Goal: Task Accomplishment & Management: Manage account settings

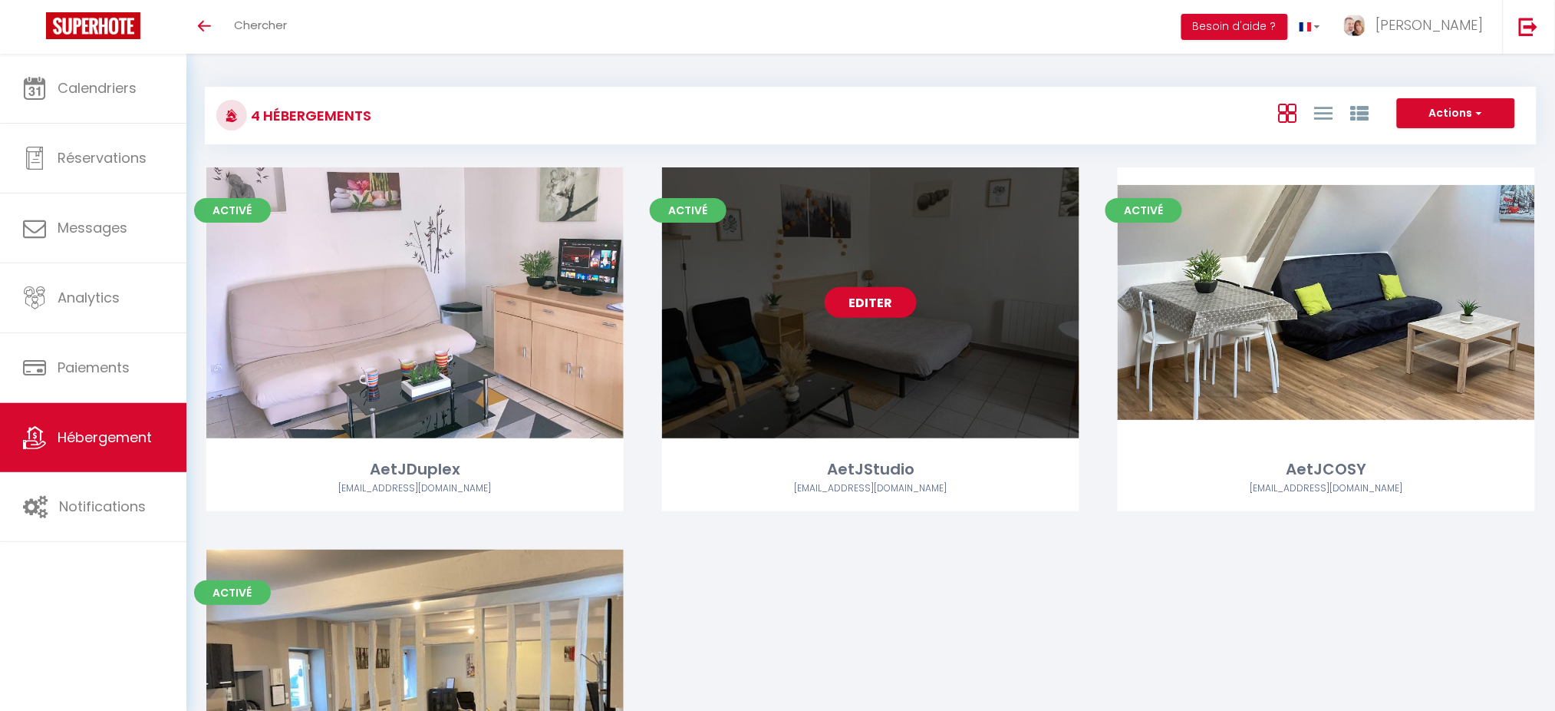
click at [862, 300] on link "Editer" at bounding box center [871, 302] width 92 height 31
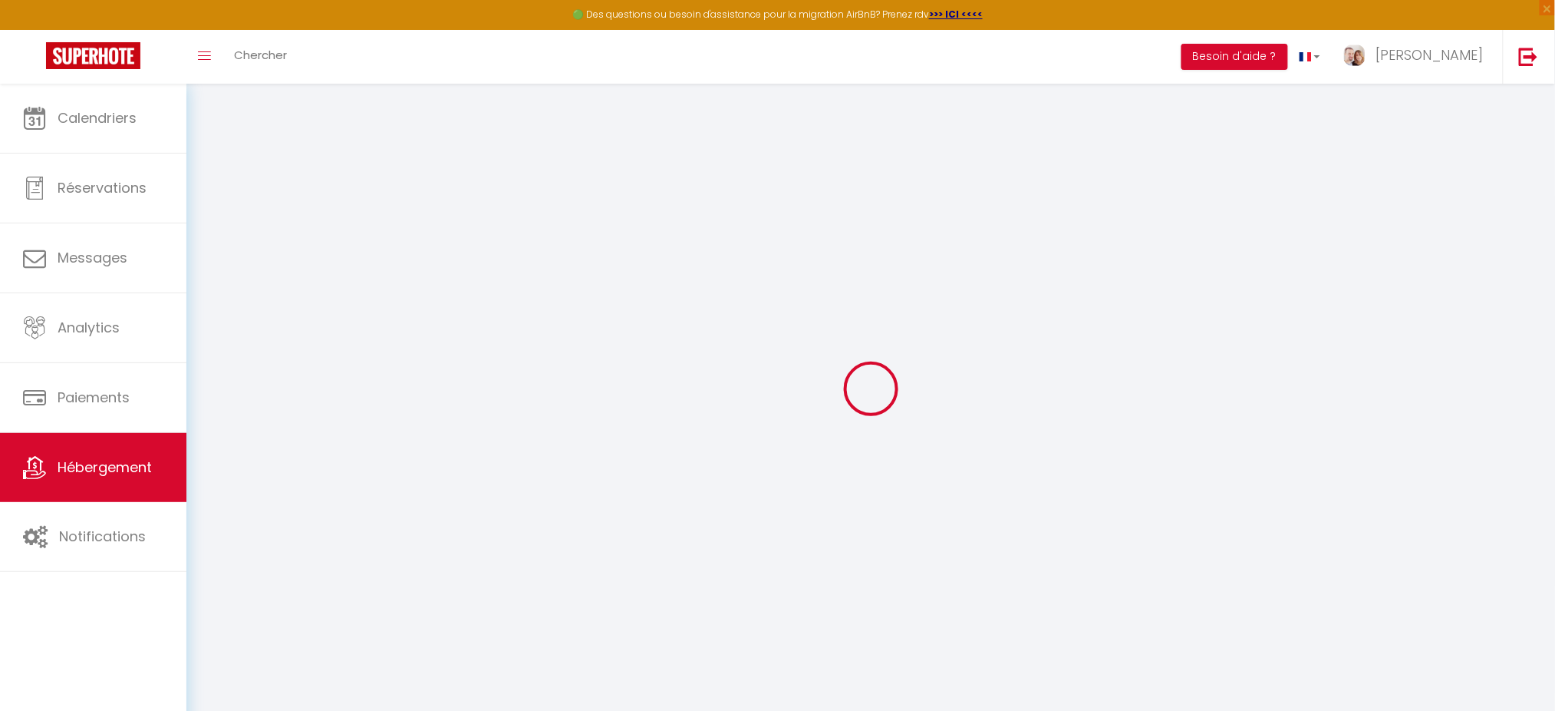
select select "IgloohomeV2"
type input "jeremyaliciadubois@gmail.com"
checkbox input "true"
checkbox input "false"
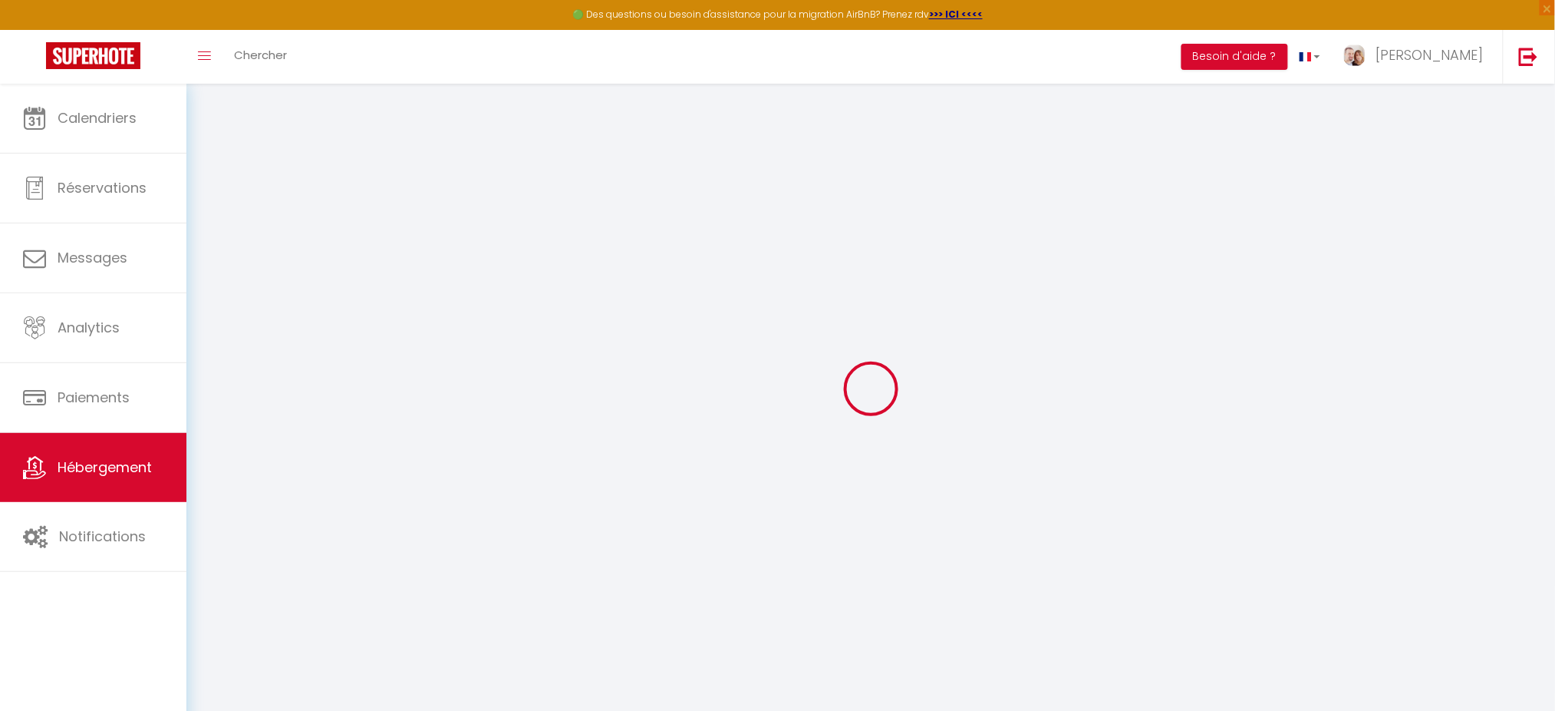
checkbox input "false"
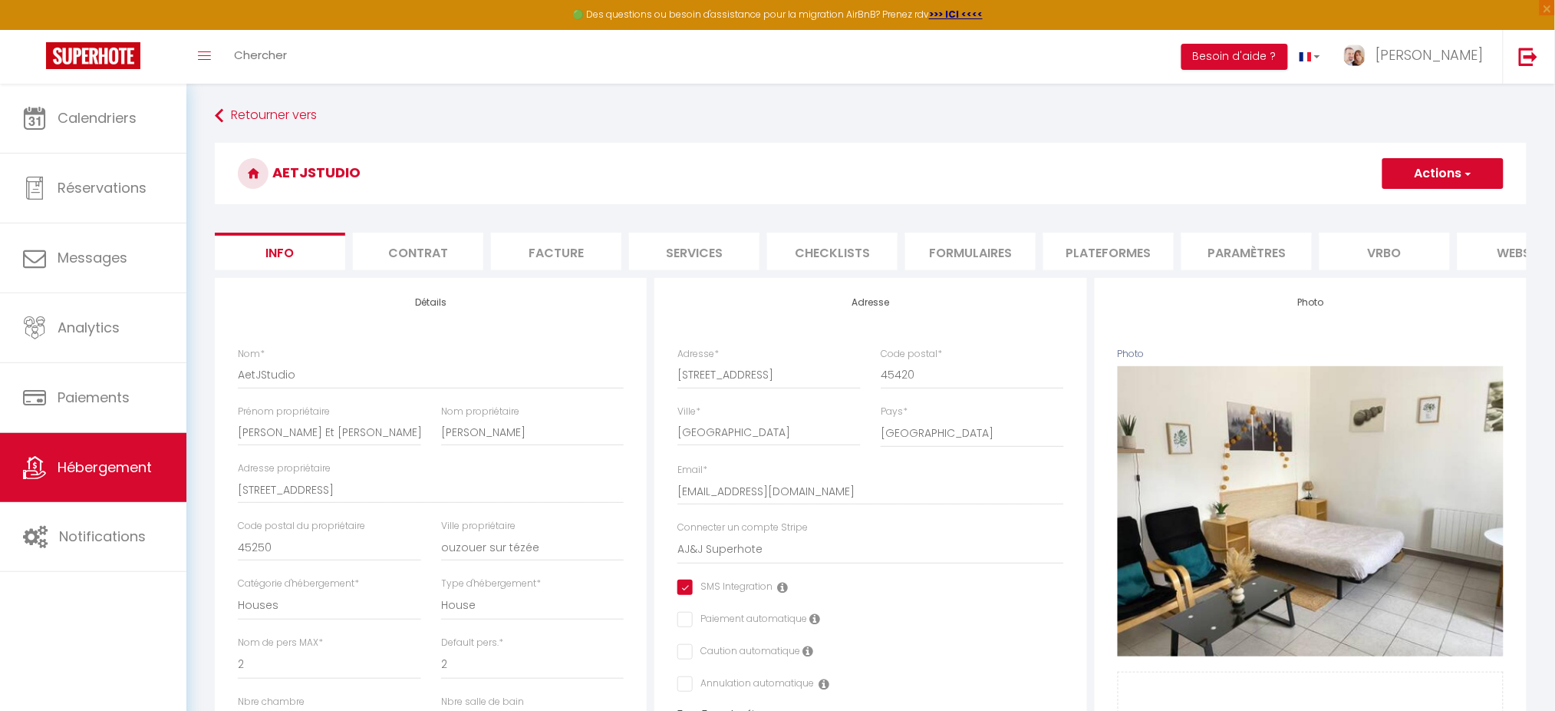
click at [731, 258] on li "Services" at bounding box center [694, 252] width 130 height 38
checkbox input "true"
checkbox input "false"
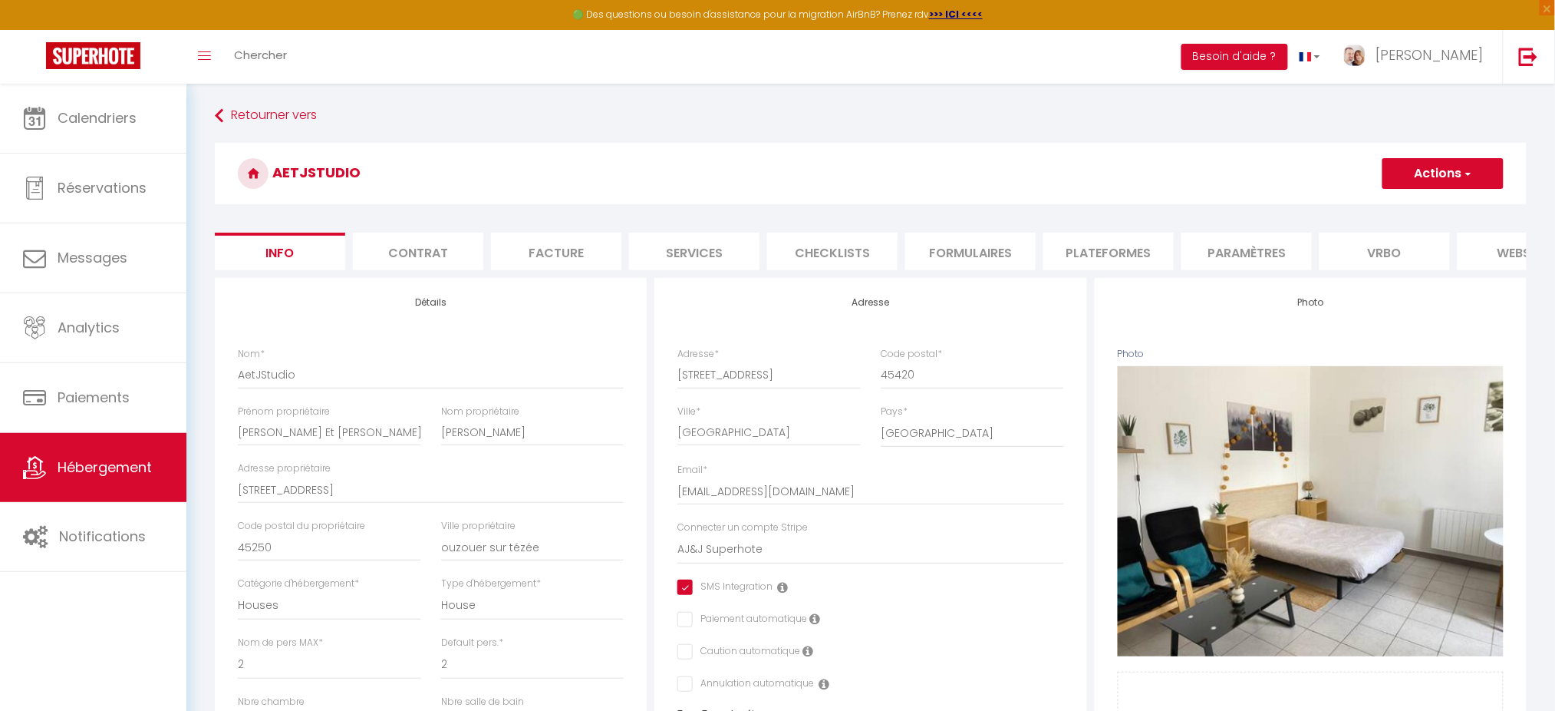
checkbox input "false"
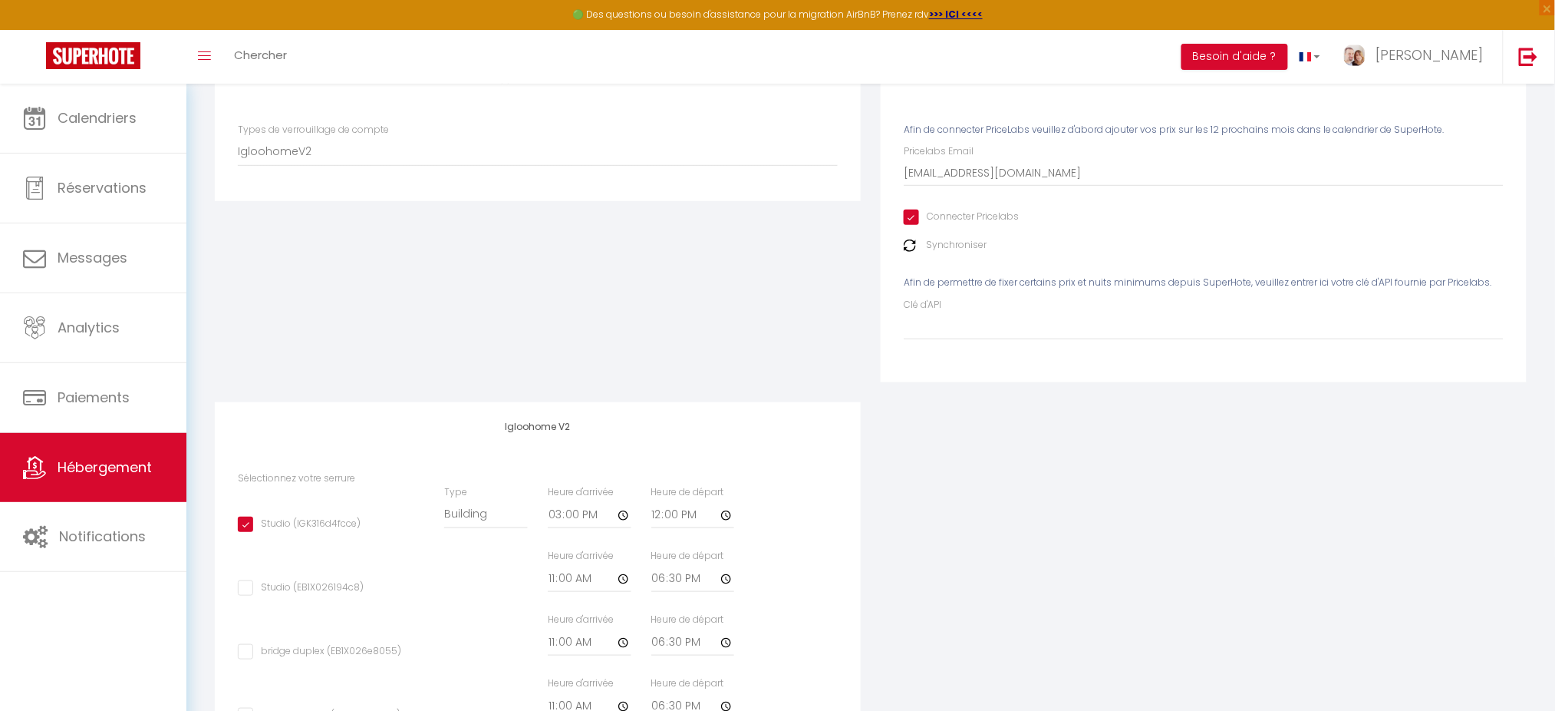
scroll to position [200, 0]
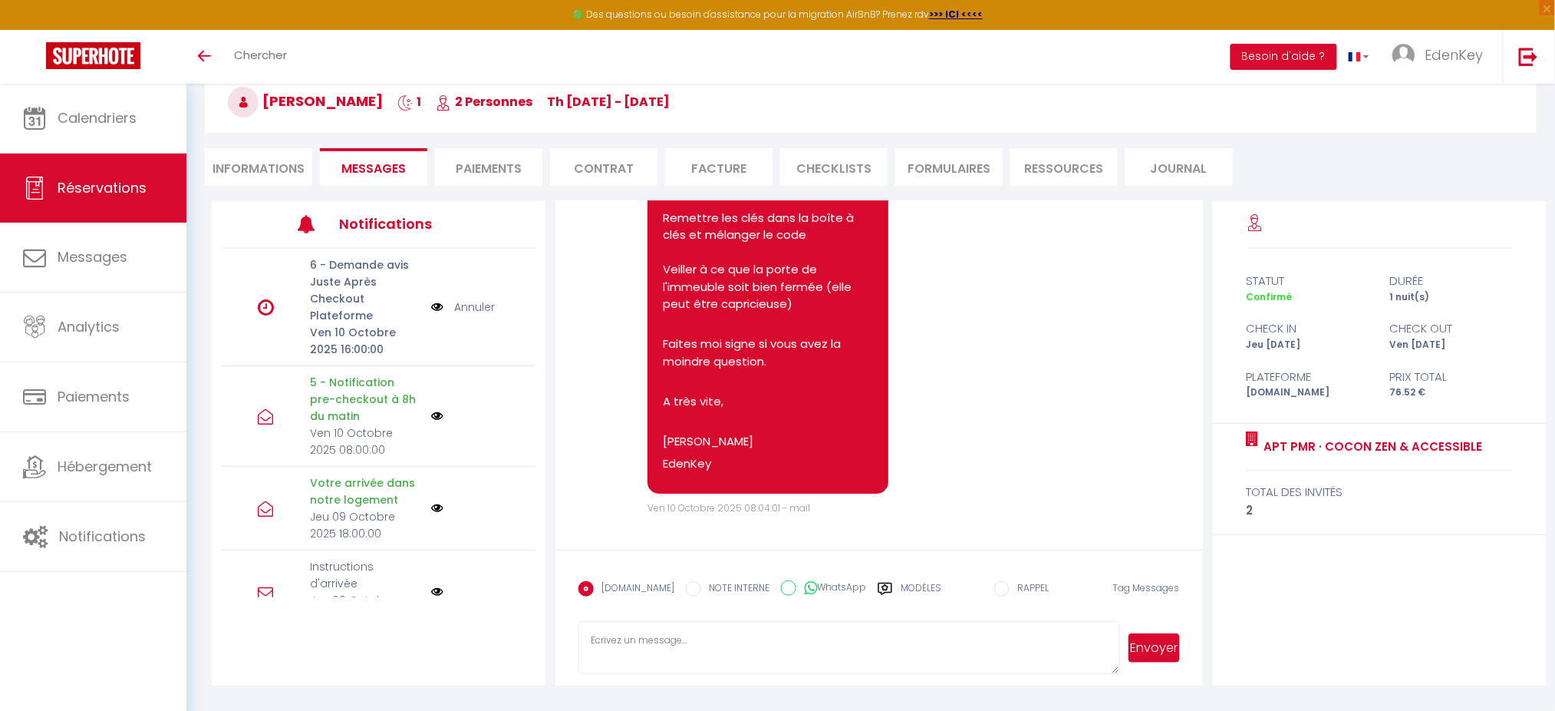
scroll to position [4255, 0]
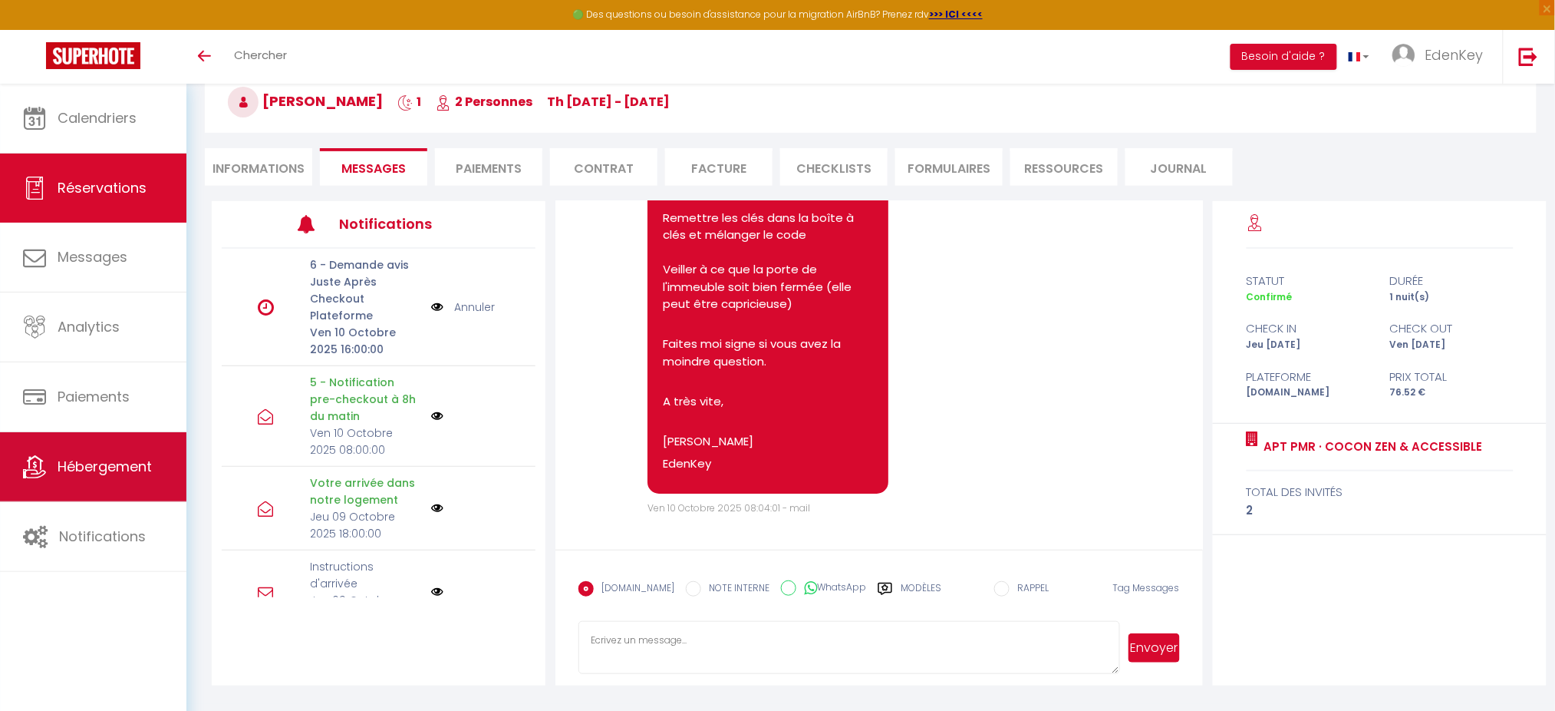
click at [48, 476] on link "Hébergement" at bounding box center [93, 466] width 186 height 69
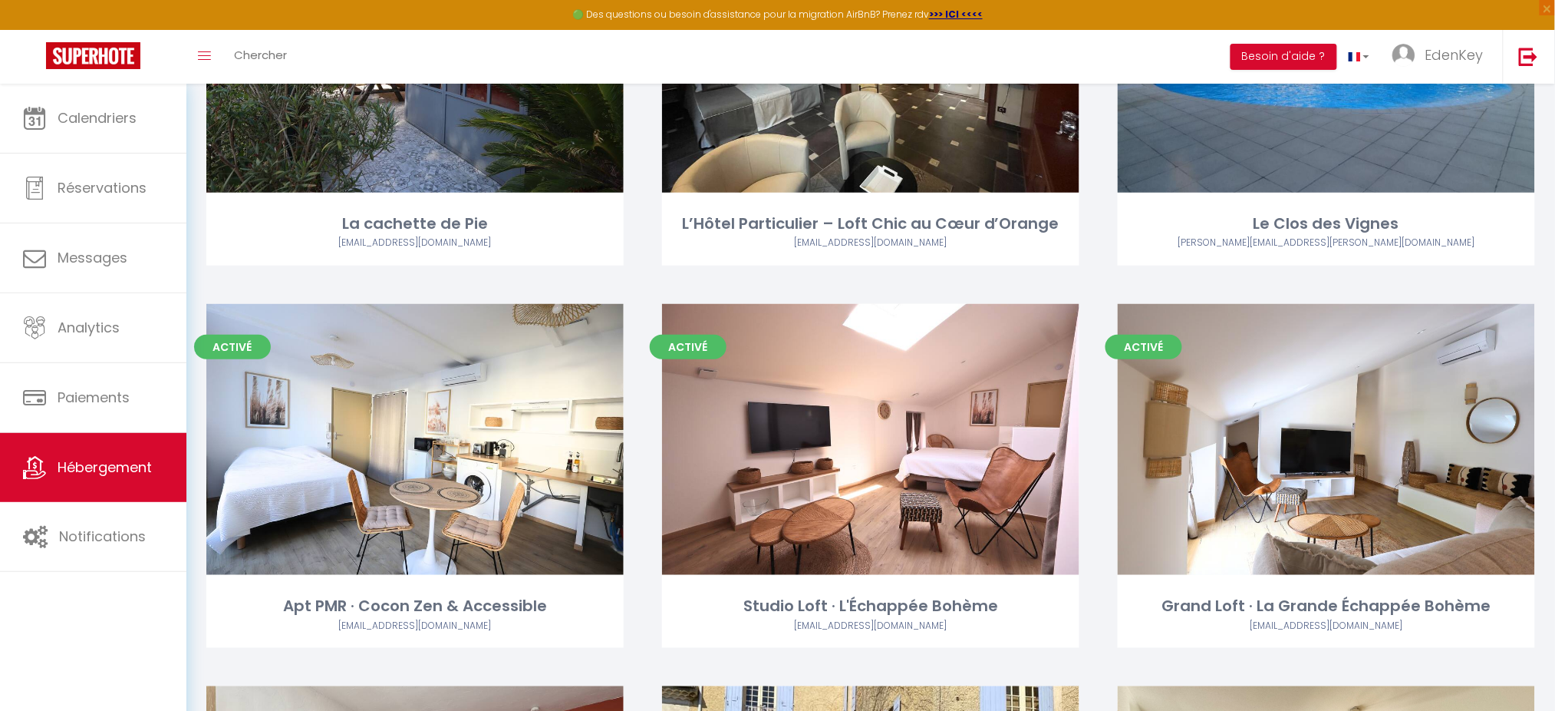
scroll to position [242, 0]
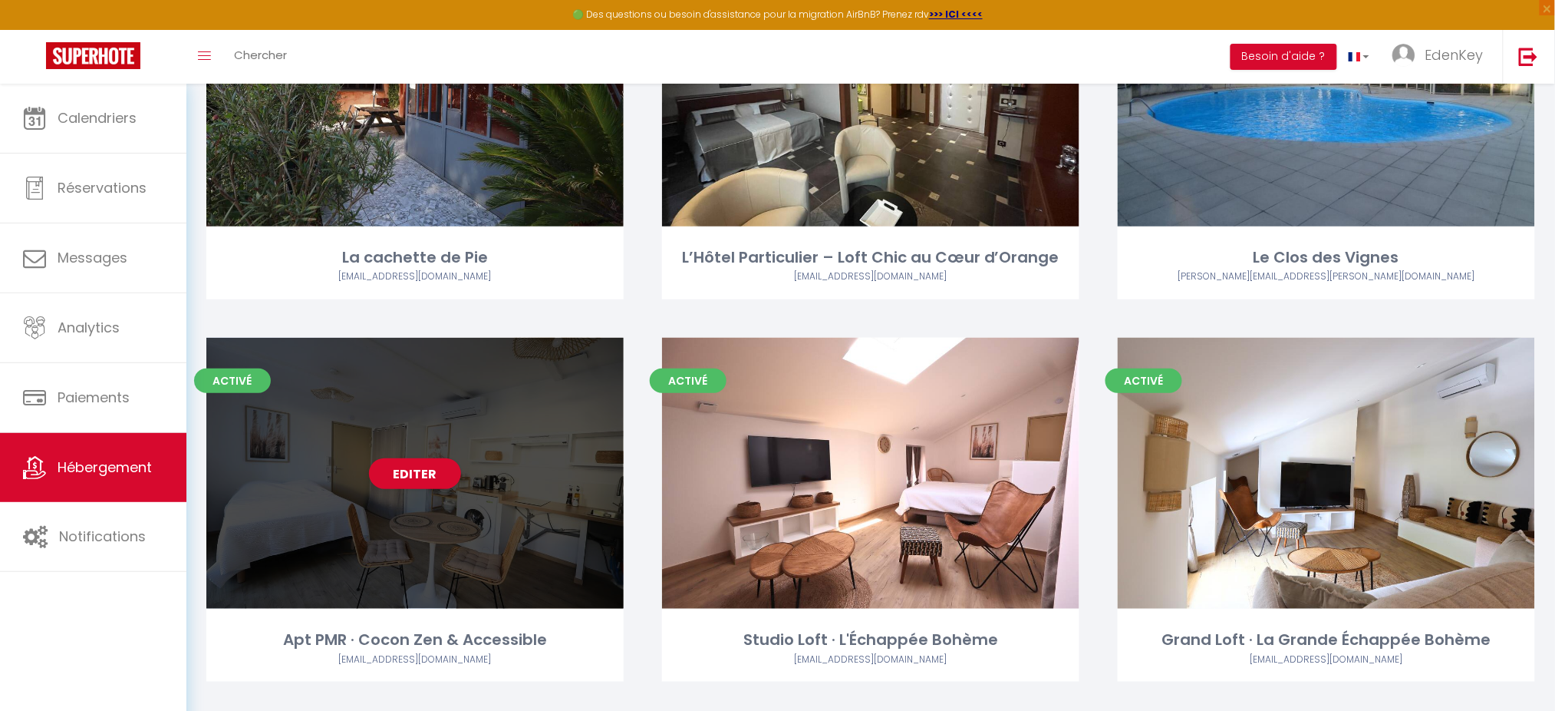
click at [434, 453] on div "Editer" at bounding box center [414, 473] width 417 height 271
select select "3"
select select "2"
select select "1"
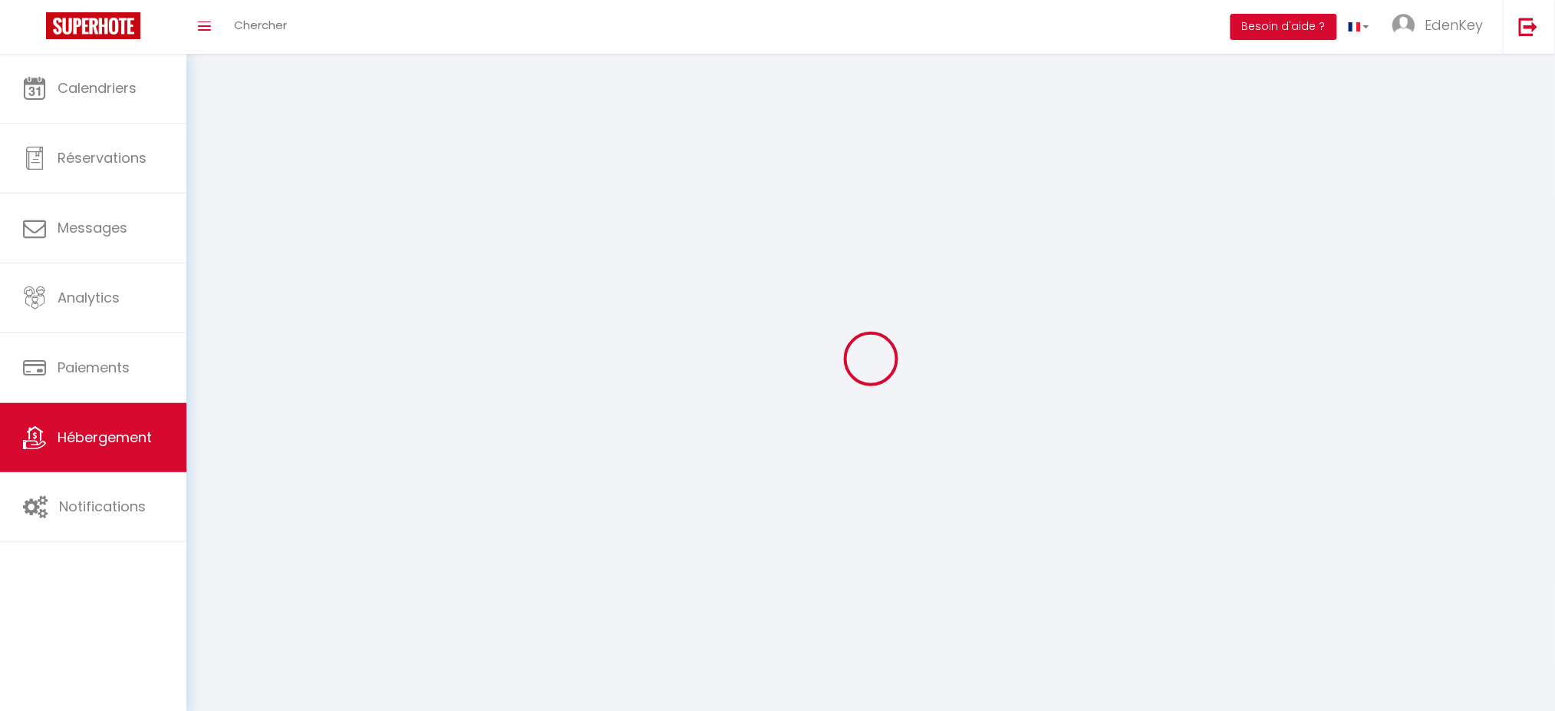
select select
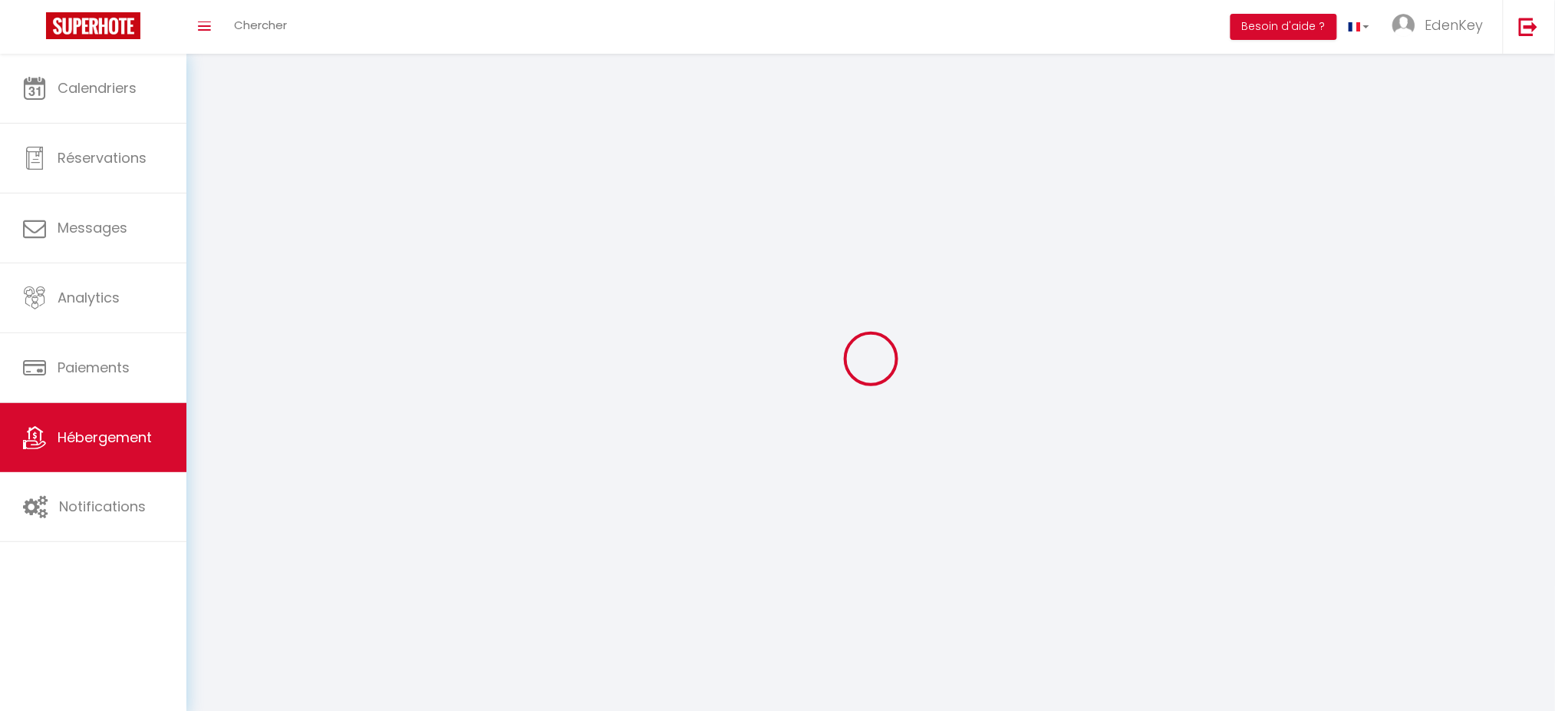
select select
checkbox input "false"
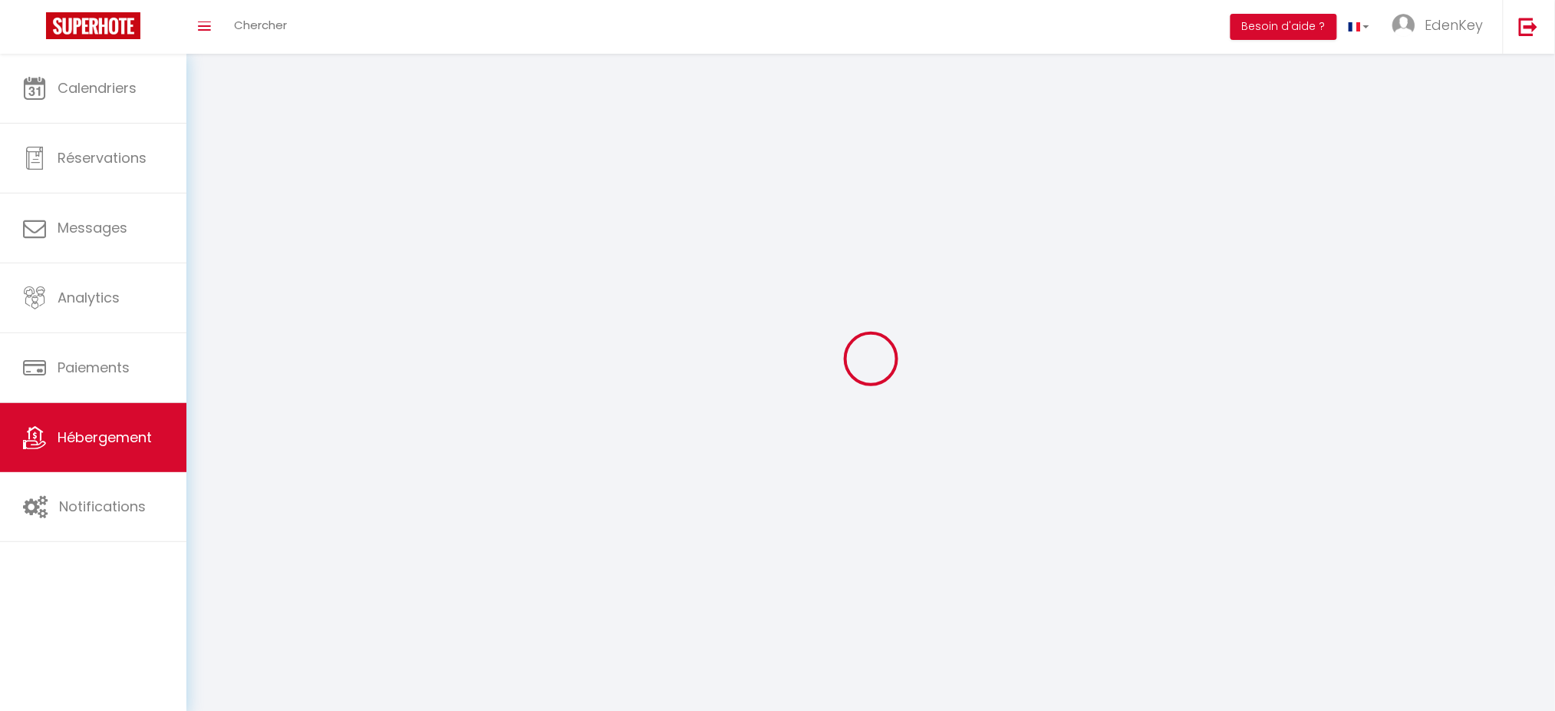
select select
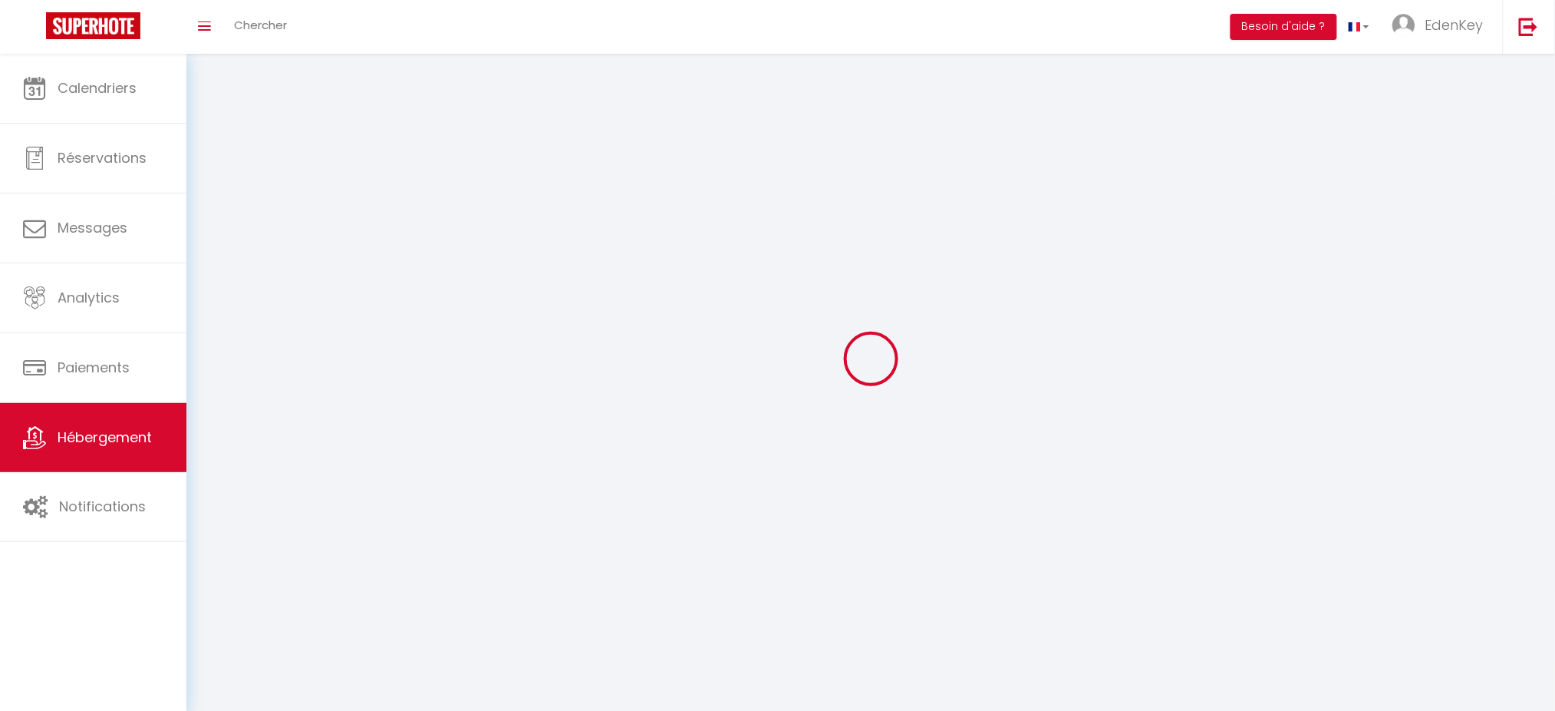
select select
checkbox input "false"
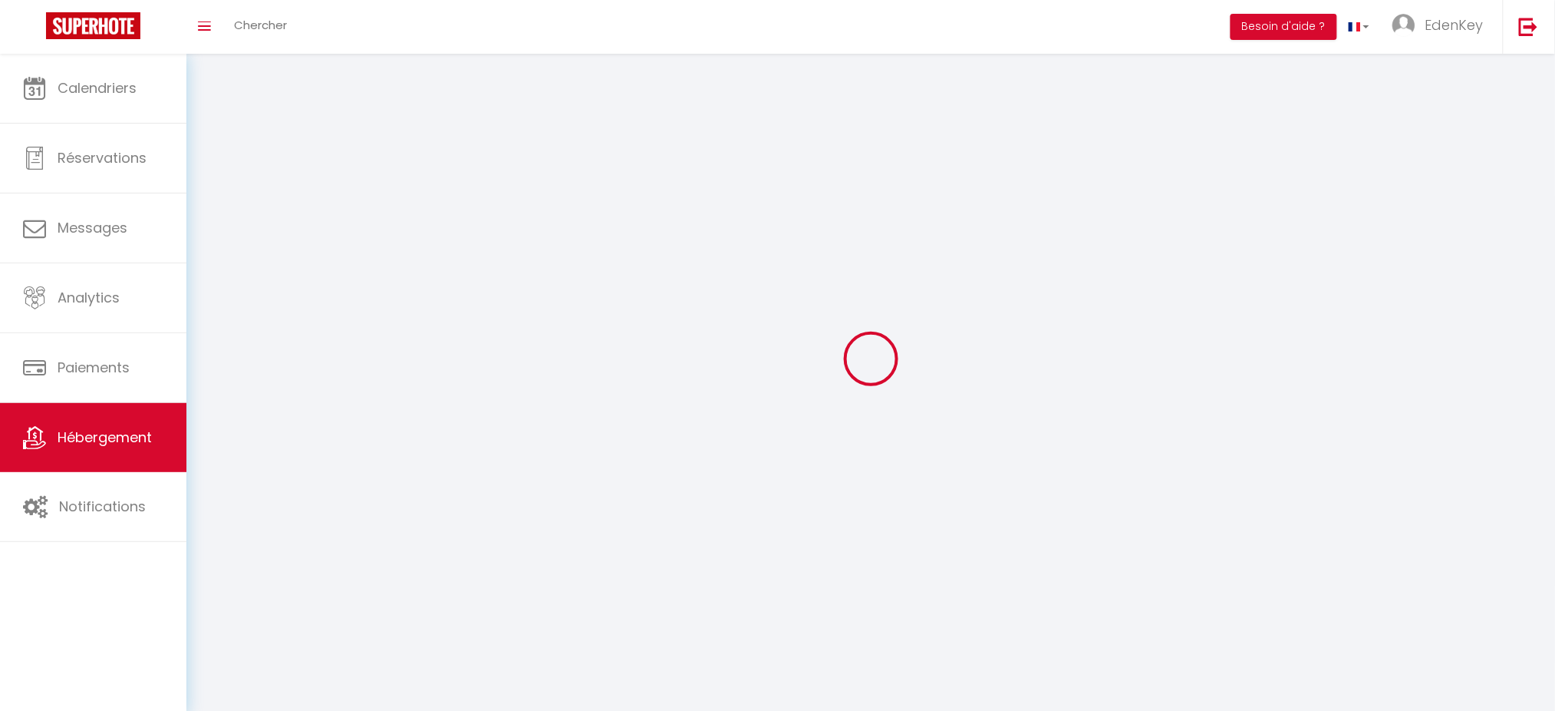
checkbox input "false"
select select
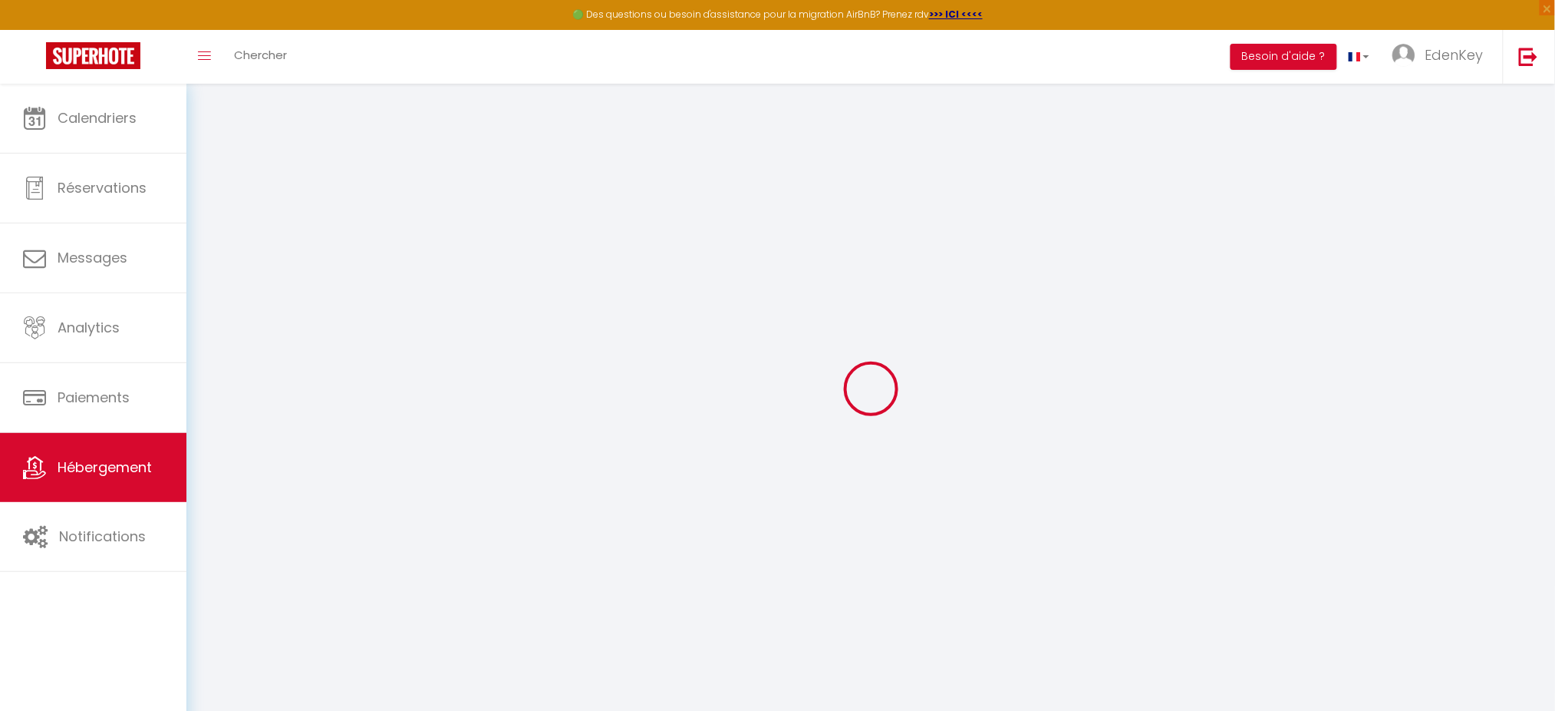
select select
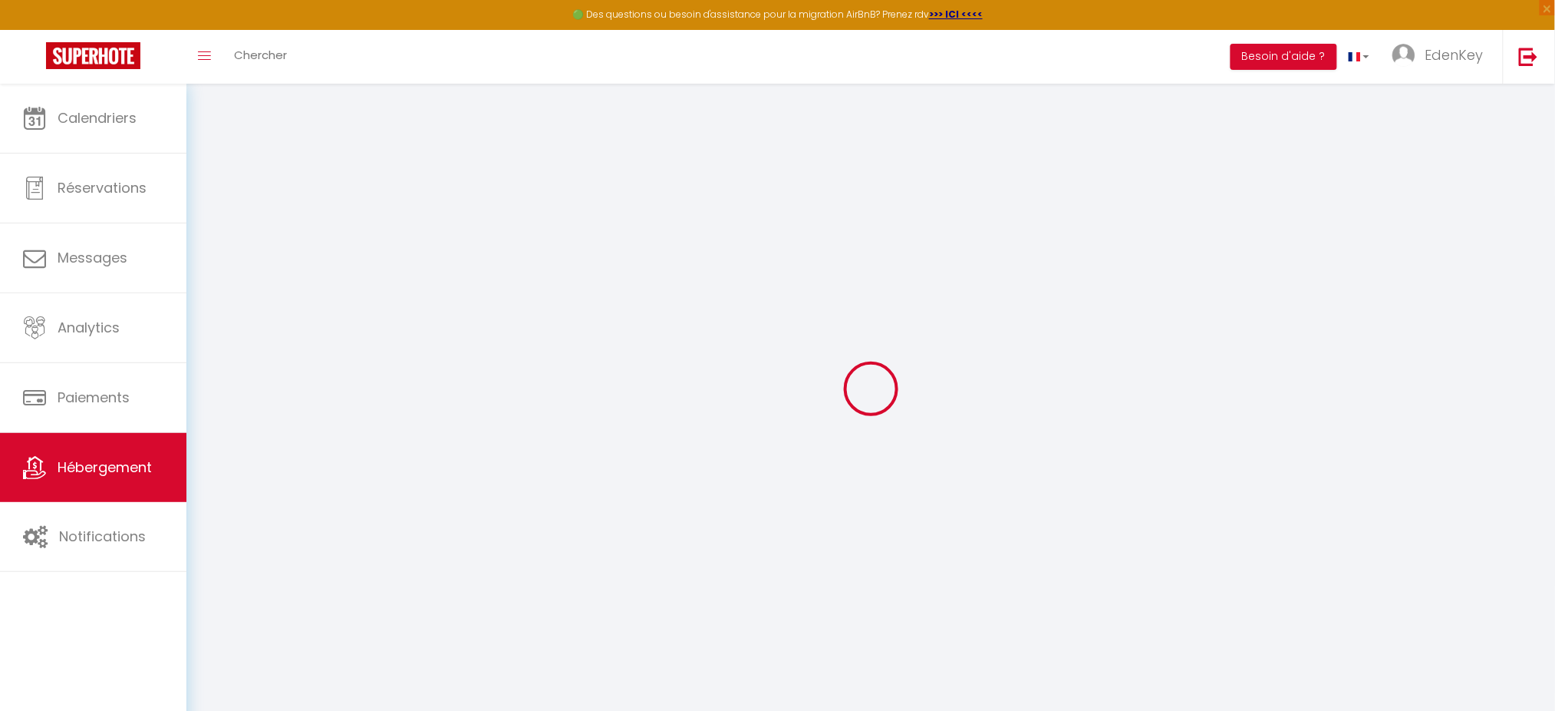
select select
type input "helene-sailly-jkrnfkrt_property@reply.superhote.com"
type input "edenkey84@gmail.com"
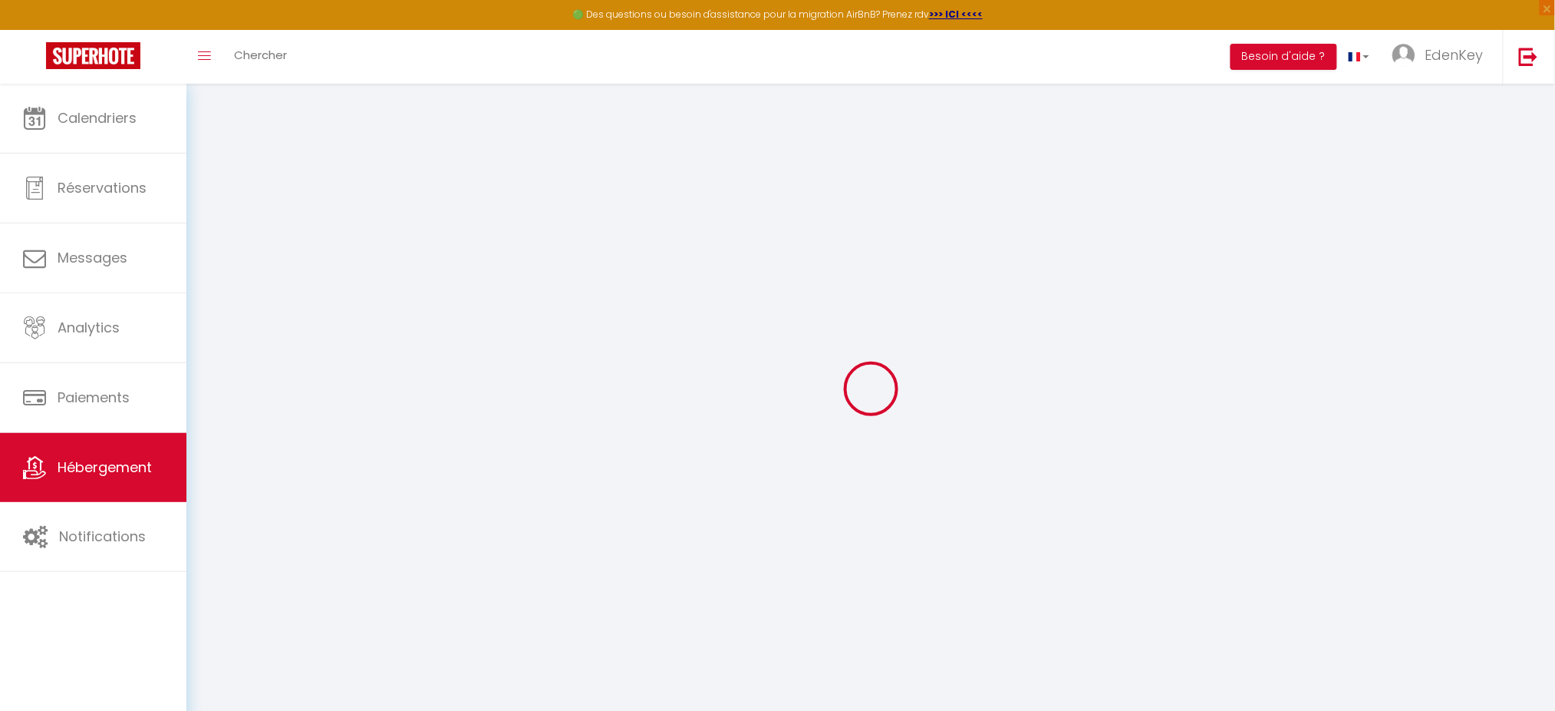
type input "14184922"
checkbox input "false"
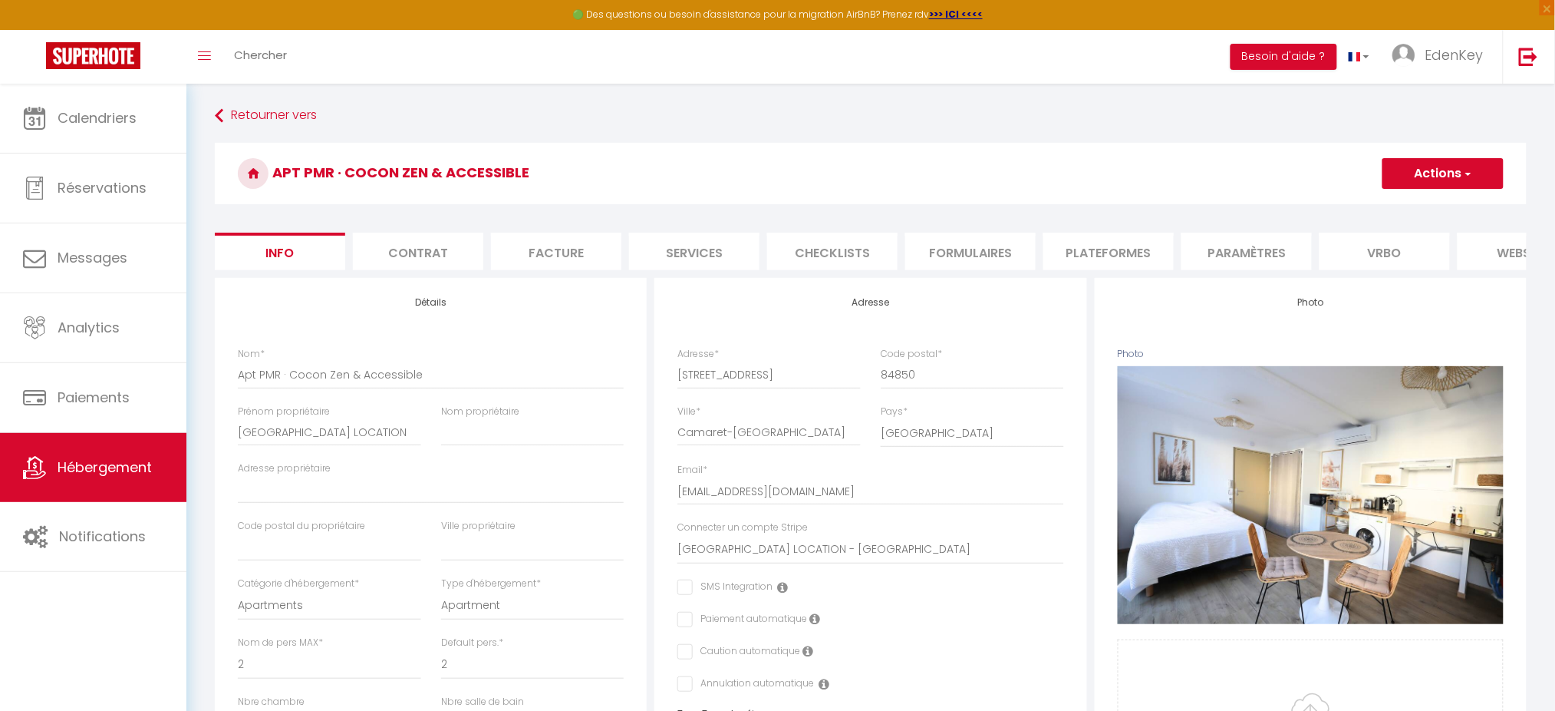
click at [1086, 262] on li "Plateformes" at bounding box center [1109, 252] width 130 height 38
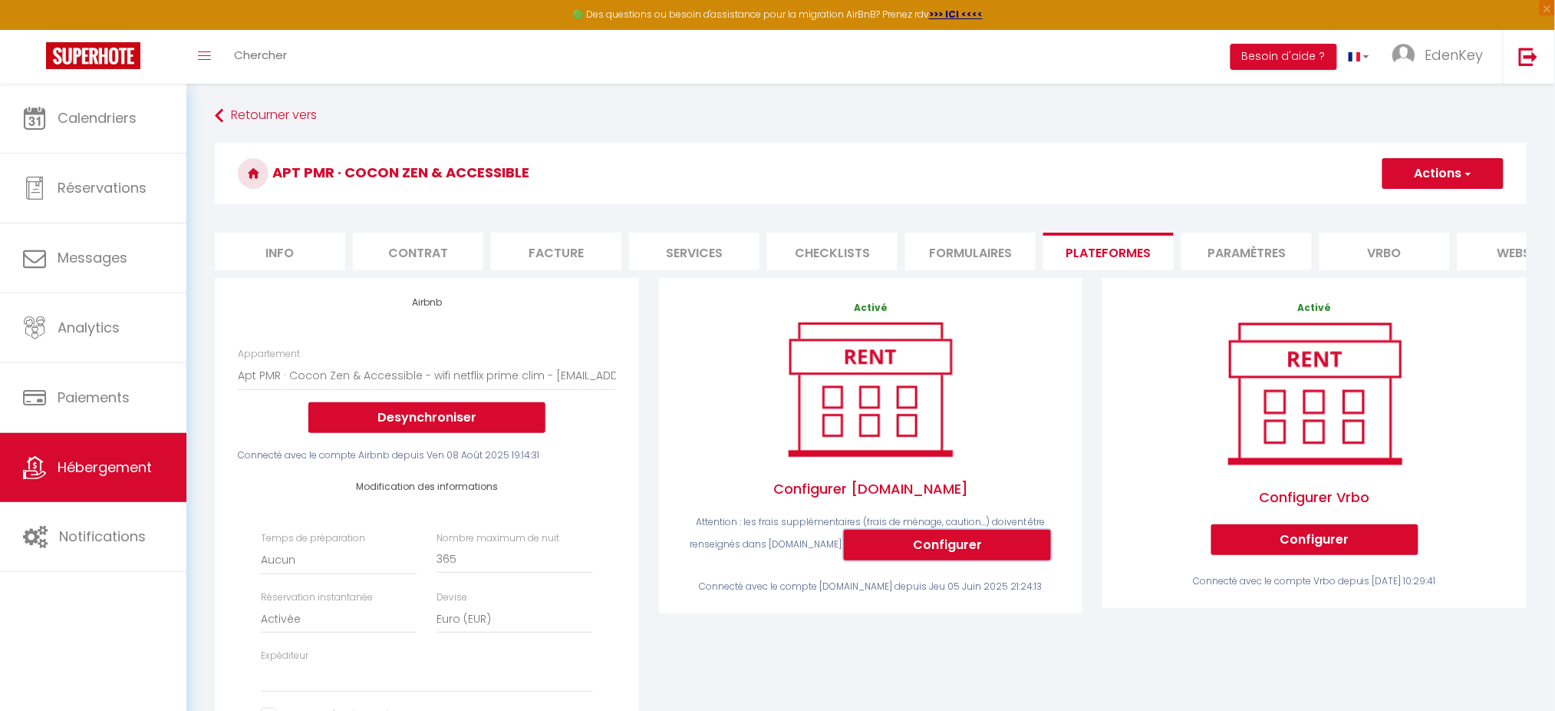
click at [905, 560] on button "Configurer" at bounding box center [947, 544] width 207 height 31
select select
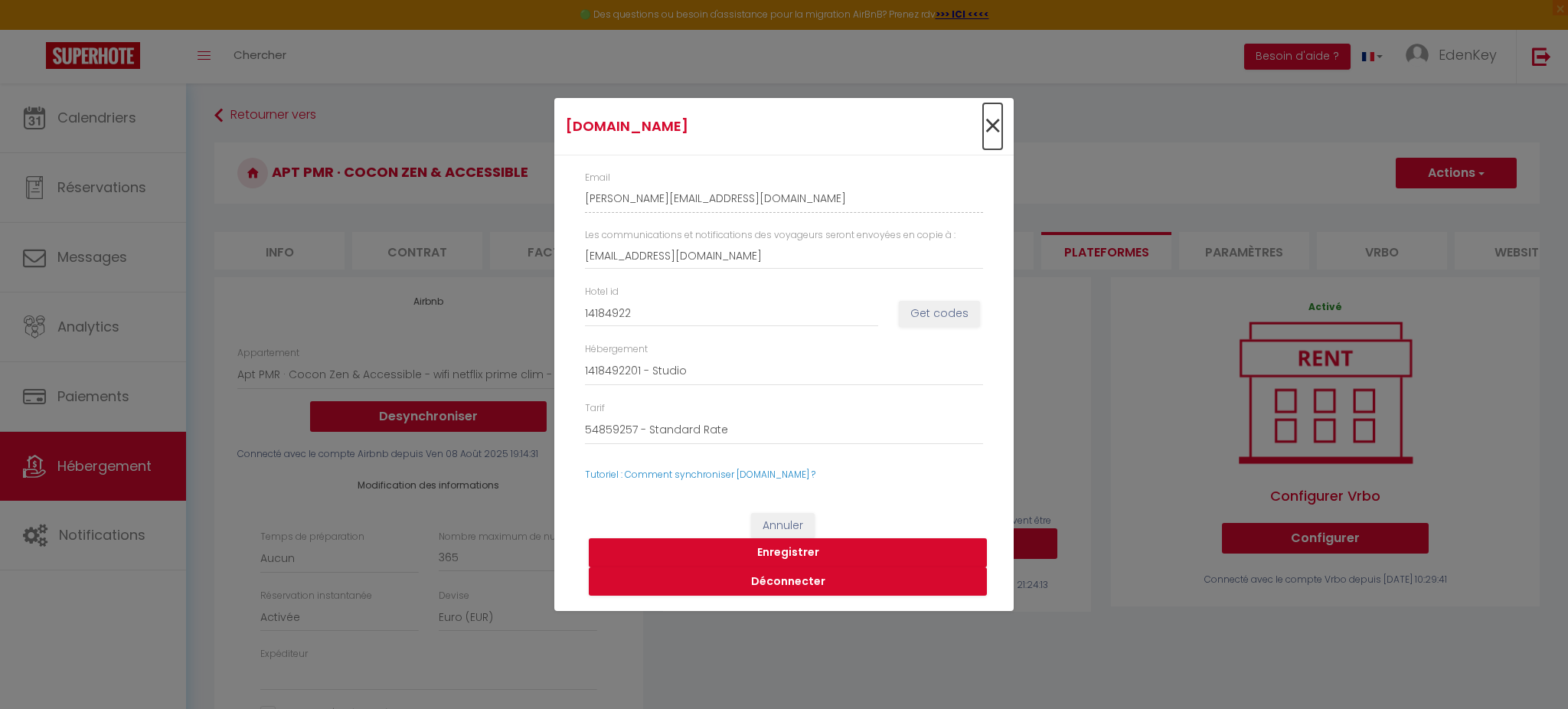
click at [988, 124] on span "×" at bounding box center [991, 127] width 19 height 46
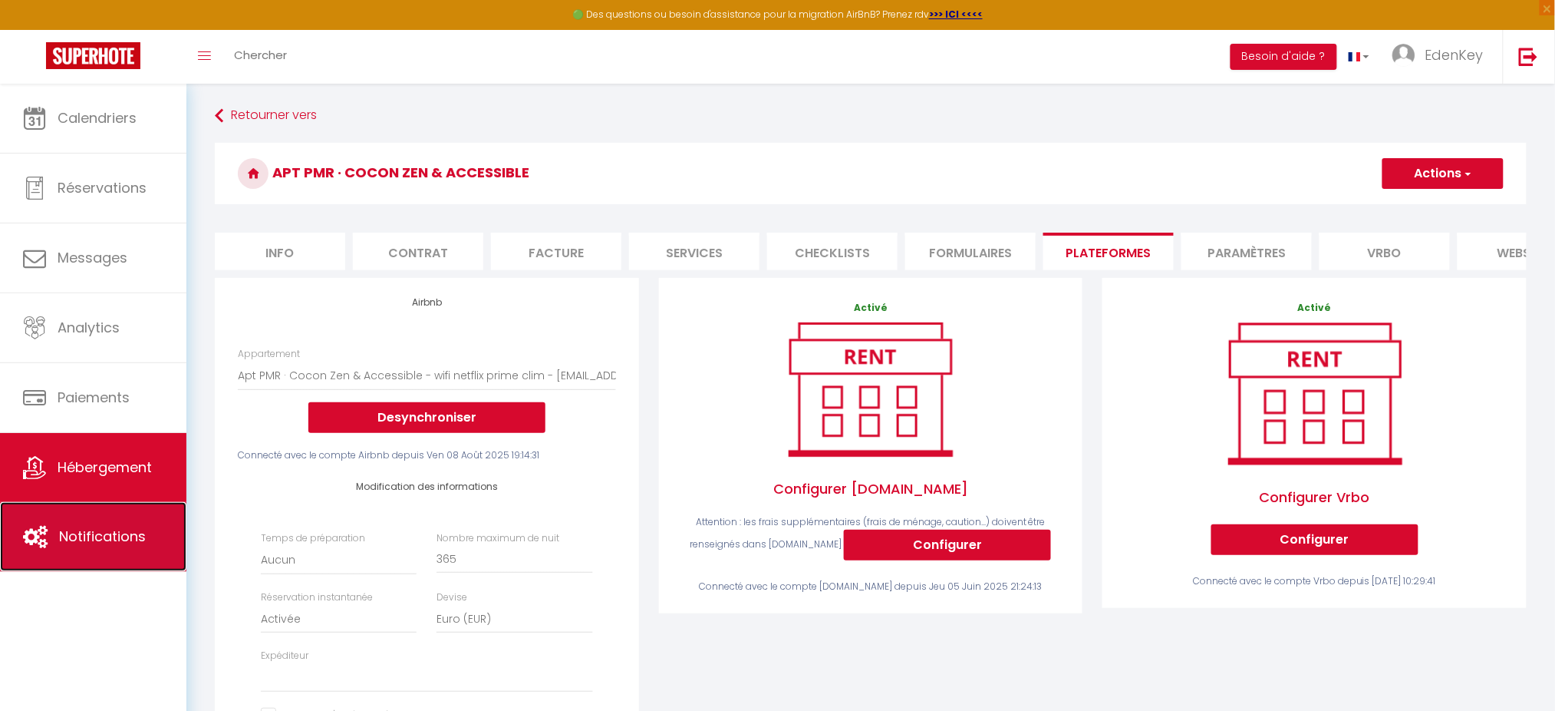
click at [83, 522] on link "Notifications" at bounding box center [93, 536] width 186 height 69
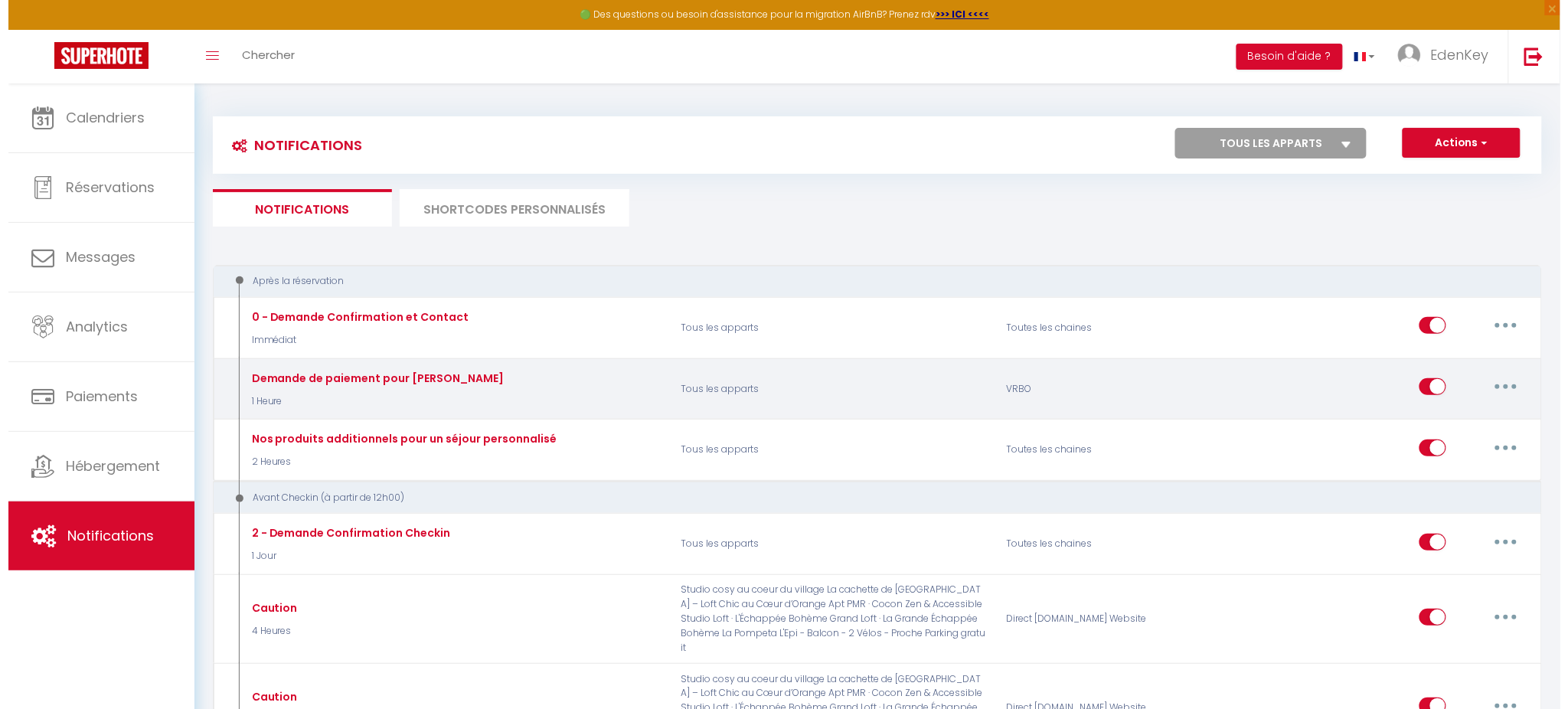
scroll to position [515, 0]
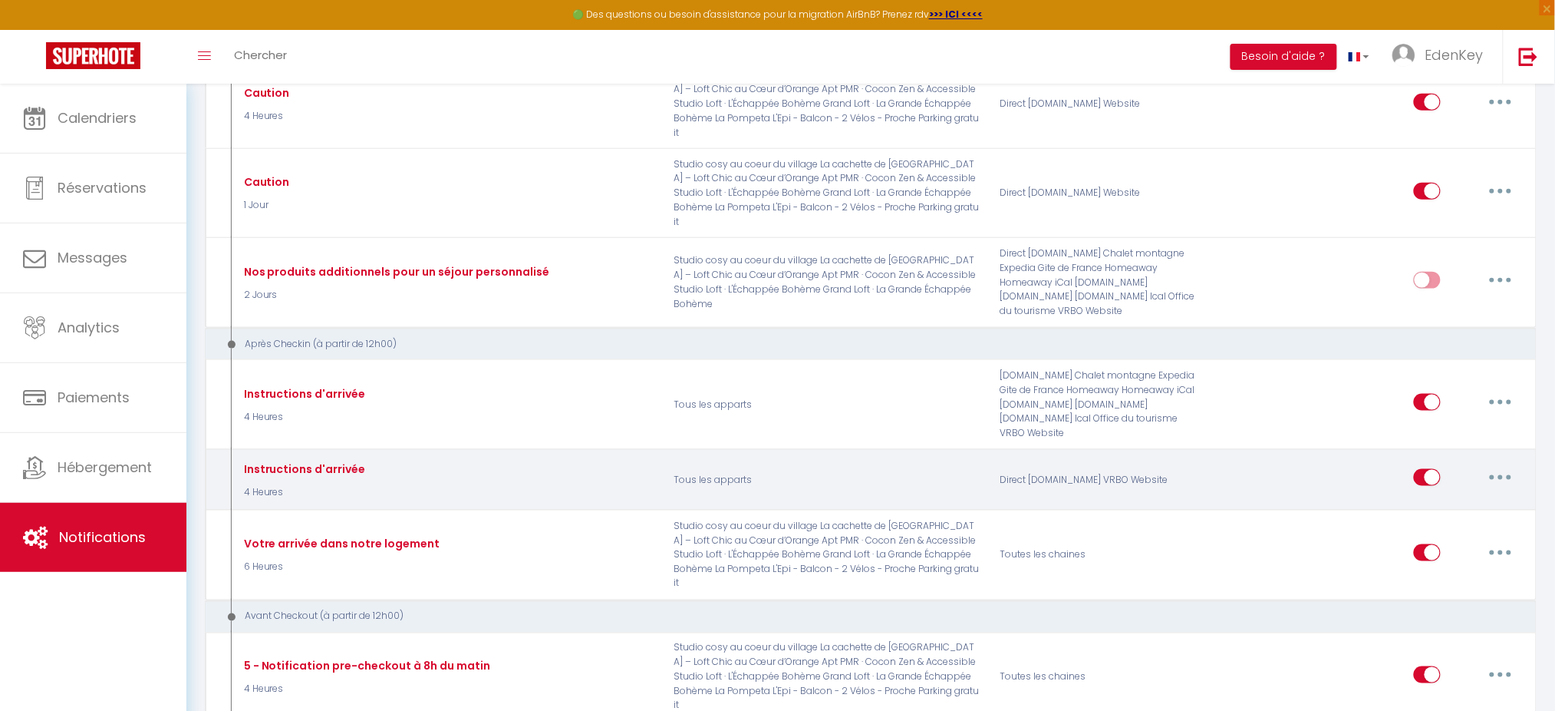
click at [1496, 465] on button "button" at bounding box center [1500, 477] width 43 height 25
click at [1444, 500] on link "Editer" at bounding box center [1461, 513] width 114 height 26
type input "Instructions d'arrivée"
select select "3"
select select "4 Heures"
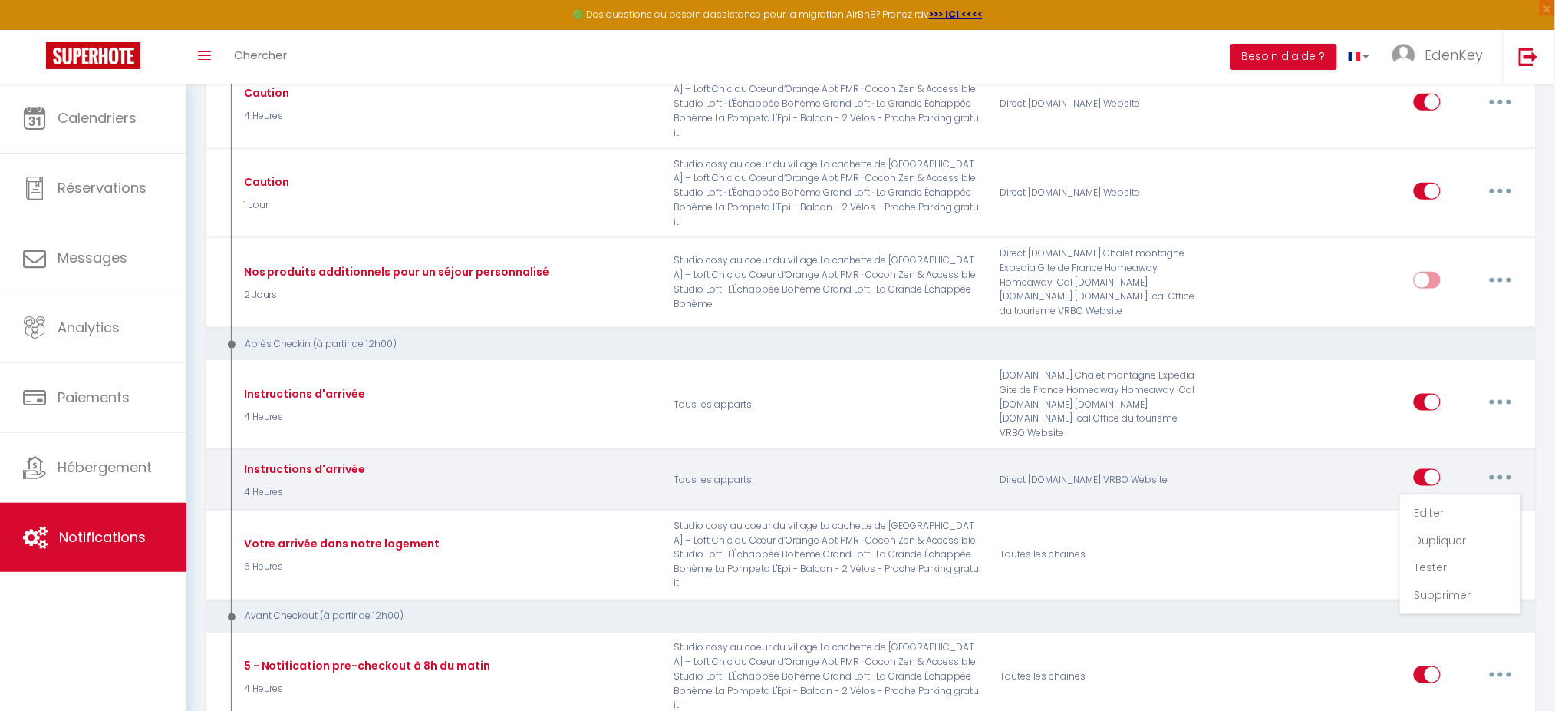
select select "if_deposit_is_paid"
checkbox input "true"
checkbox input "false"
radio input "true"
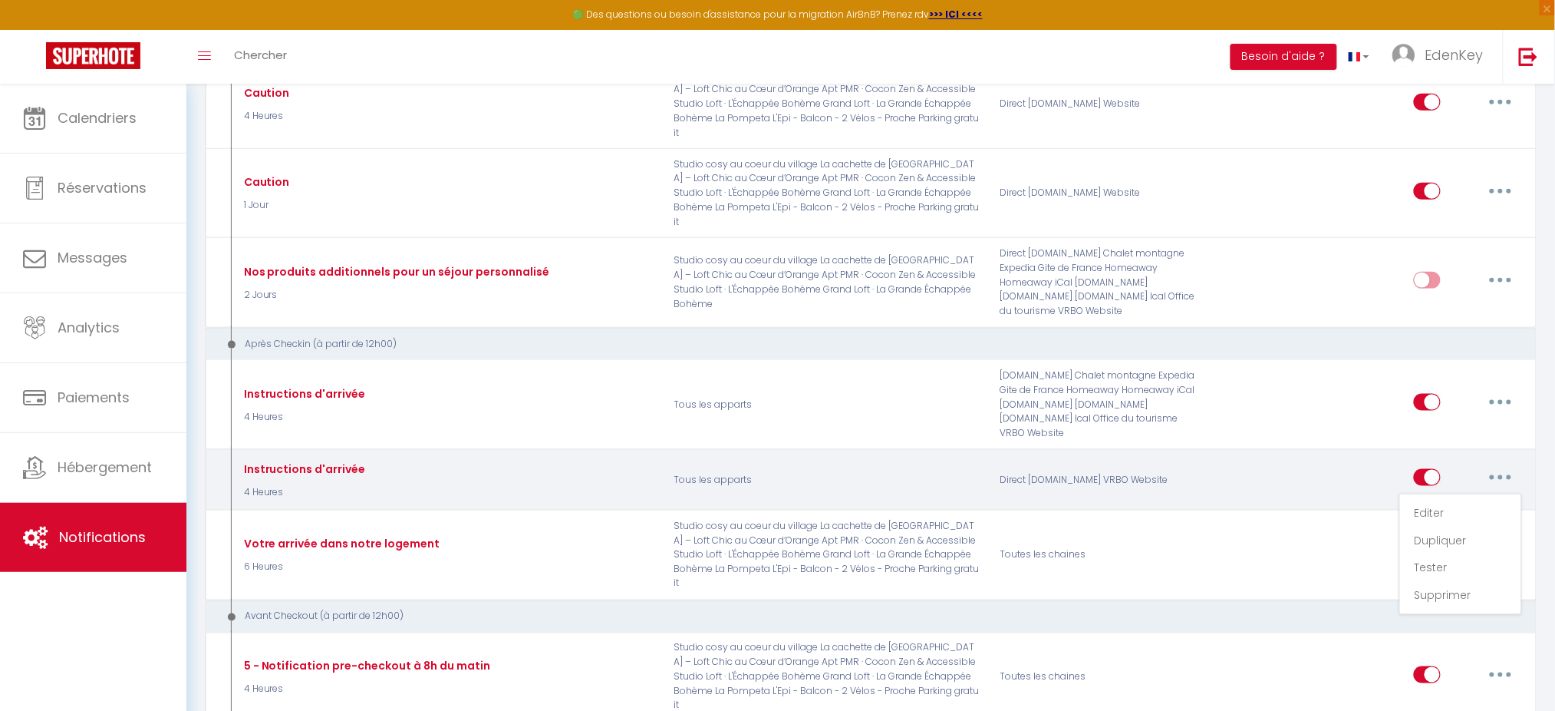
type input "Vos instructions d'arrivée pour votre séjour à [RENTAL:CITY]"
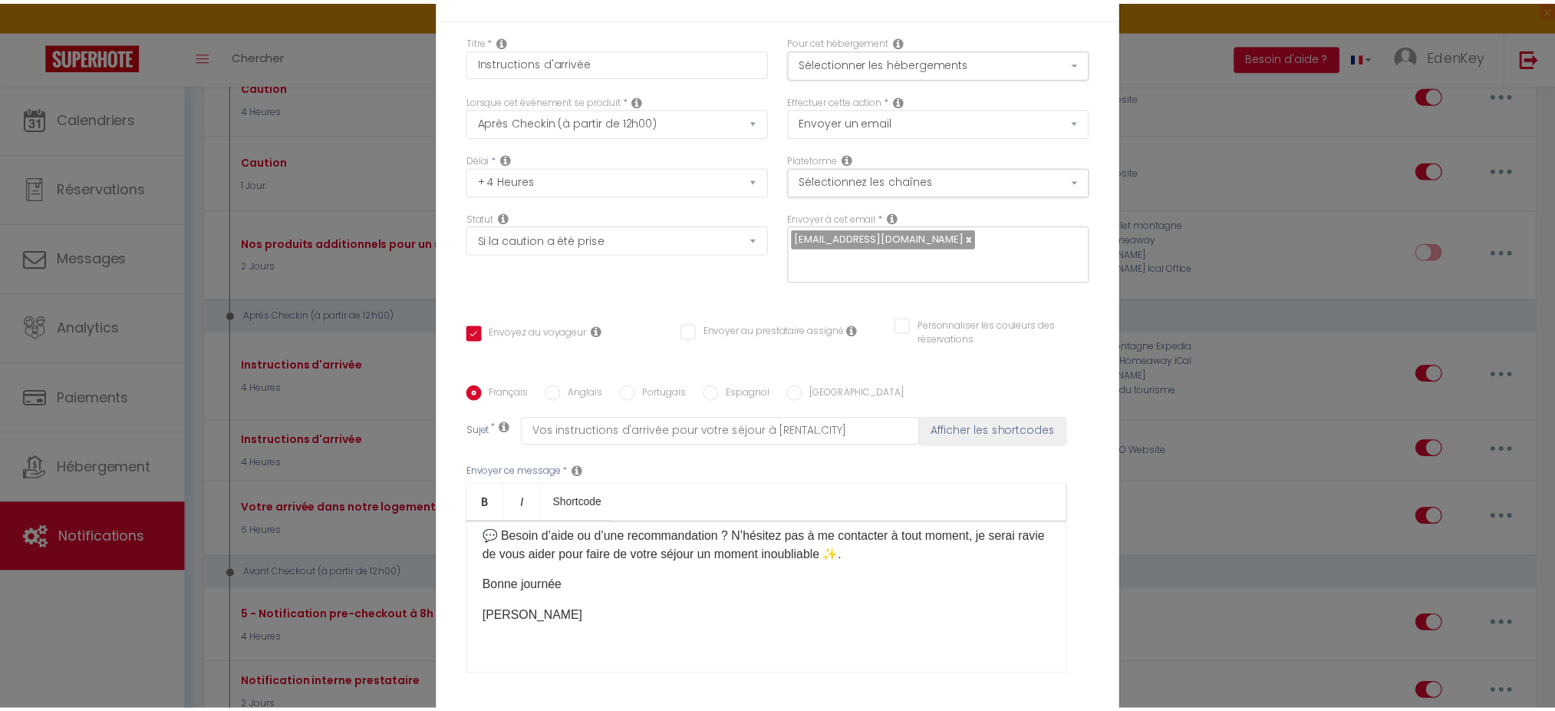
scroll to position [0, 0]
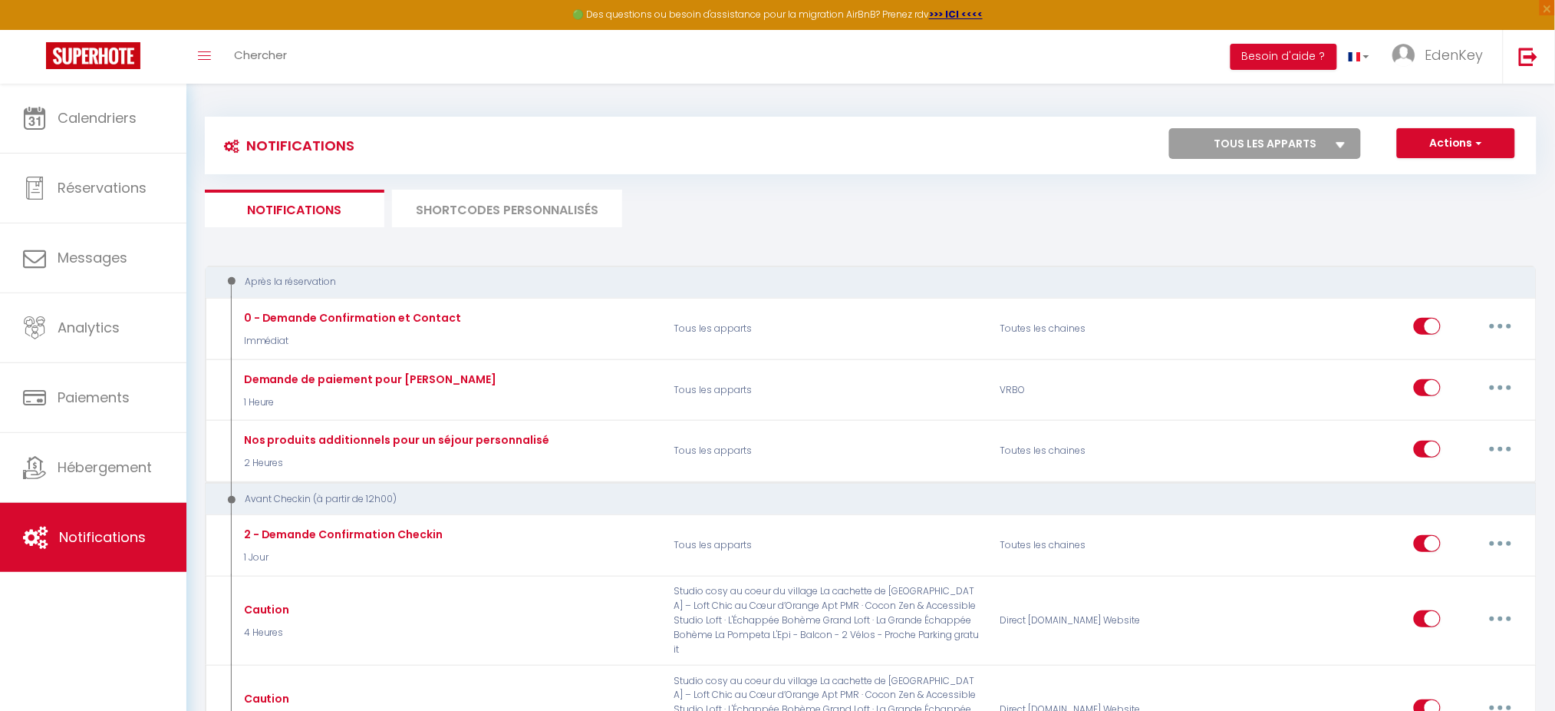
click at [483, 213] on li "SHORTCODES PERSONNALISÉS" at bounding box center [507, 209] width 230 height 38
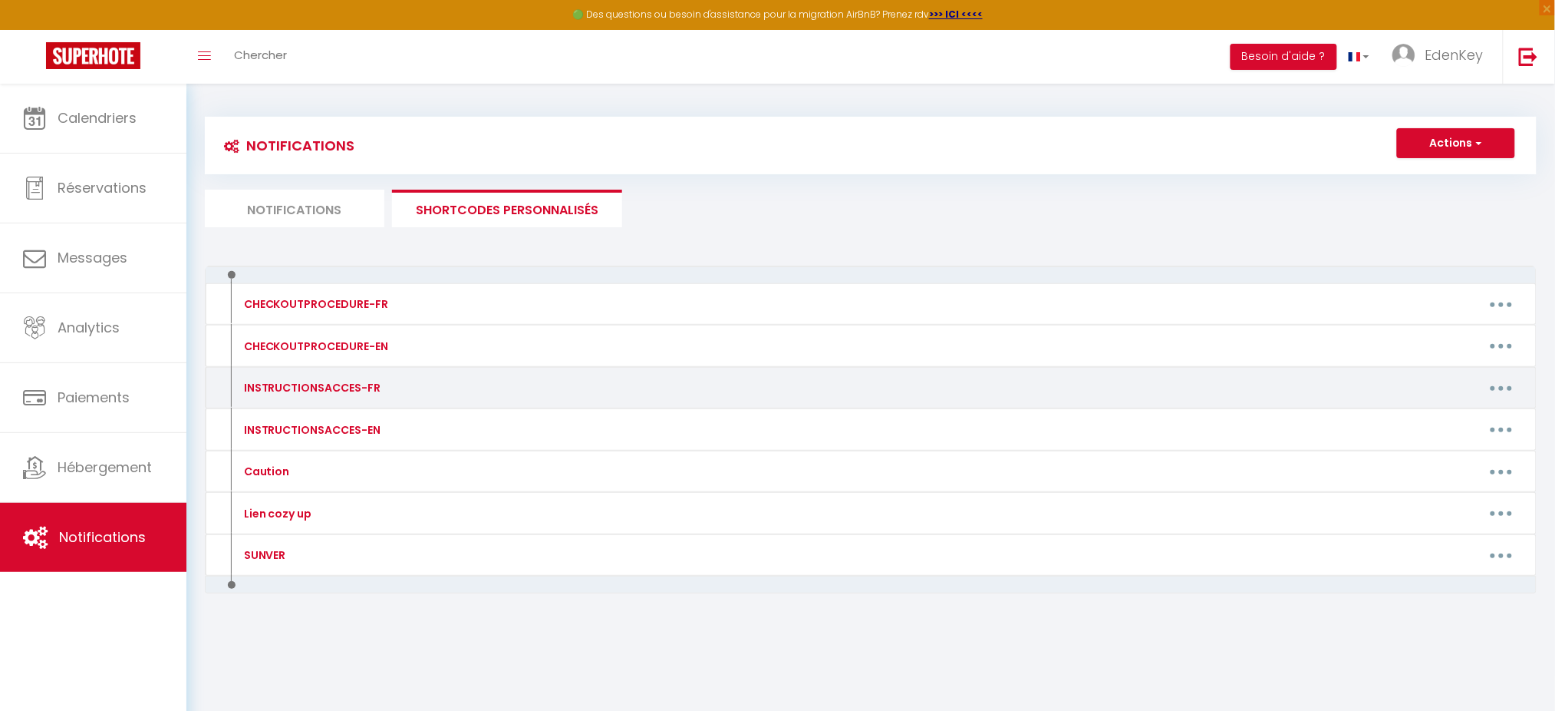
click at [1492, 397] on button "button" at bounding box center [1501, 387] width 43 height 25
click at [1470, 411] on link "Editer" at bounding box center [1462, 423] width 114 height 26
type input "INSTRUCTIONSACCES-FR"
type textarea "Il ne vous reste plus qu’à venir avec vos valises, en effet tout est fourni dan…"
type textarea "🔐 Accès au logement 📱Un digicode est situé devant l'immeuble: code 8484A Merci …"
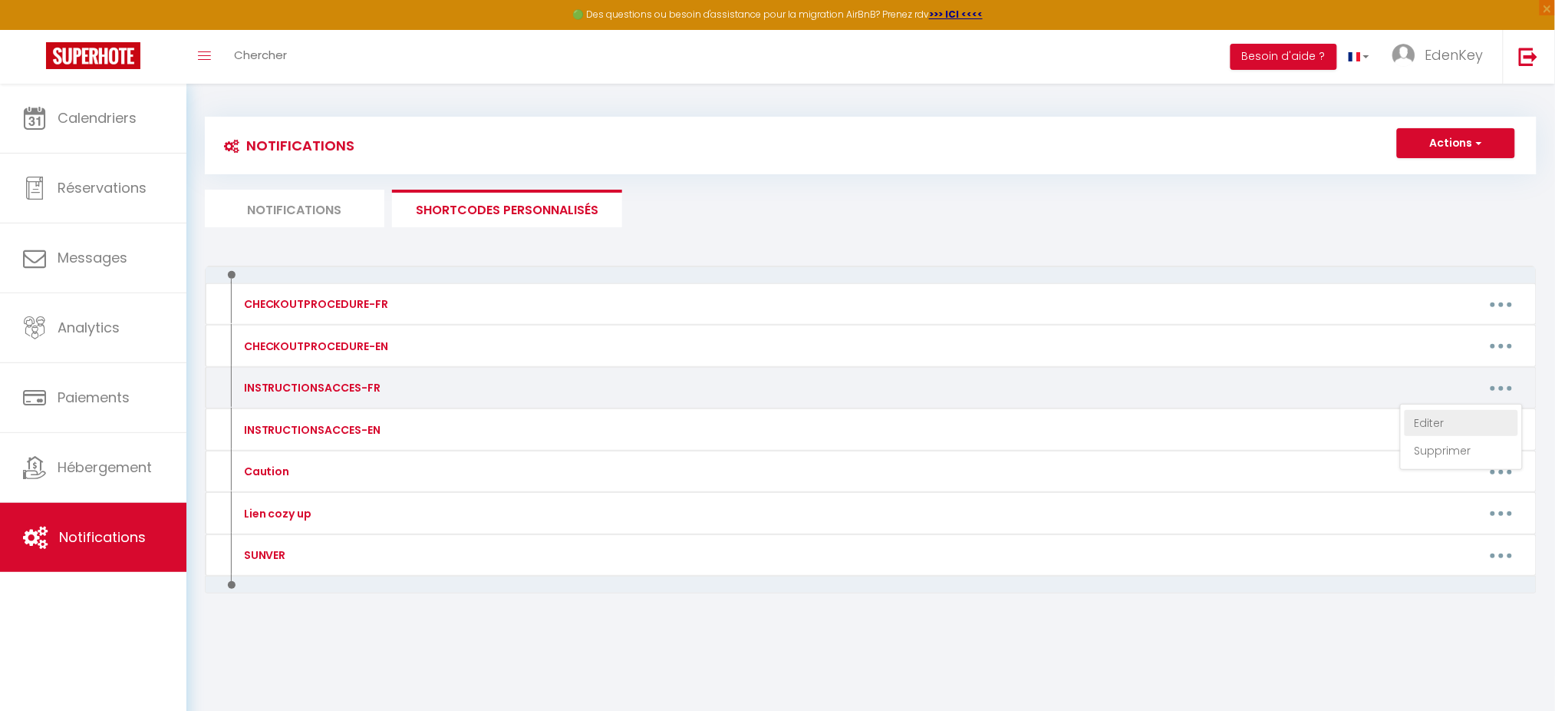
type textarea "🔐 Accès au logement 📱Un digicode est situé devant l'immeuble: code 8484A Merci …"
type textarea "🔐 Accès au logement L’arrivée est autonome grâce à une boîte à clé sécurisée 📍 …"
type textarea "🔐 Accès au logement Je vous accueillerai en personne et vous ferai faire le tou…"
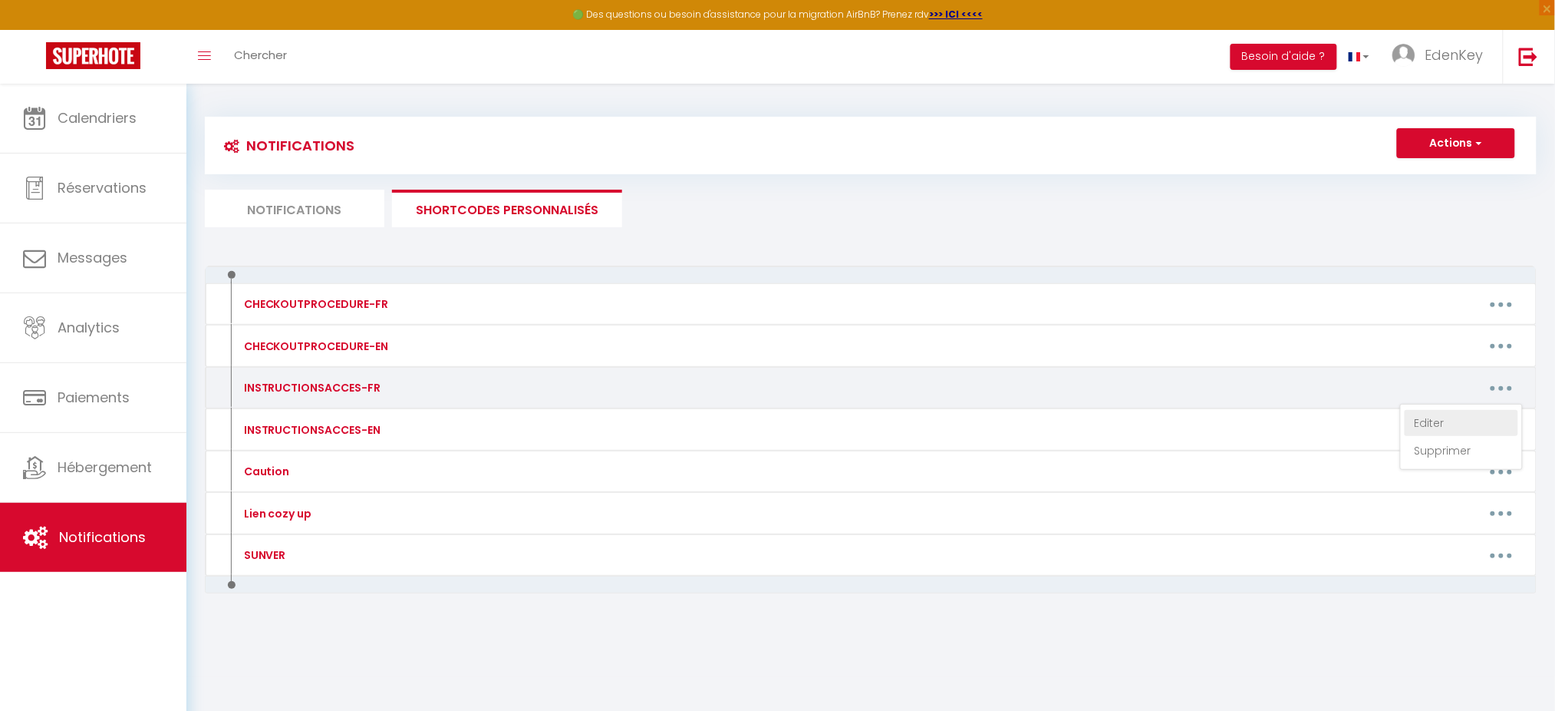
type textarea "🔐 Accès au logement L’arrivée est autonome grâce à une boîte à clé sécurisée 📍 …"
type textarea "🔐 Accès au logement Je vous accueillerai en personne et vous ferai faire le tou…"
type textarea "🔐 Accès au logement L’arrivée est autonome grâce à une boîte à clé sécurisée 📍 …"
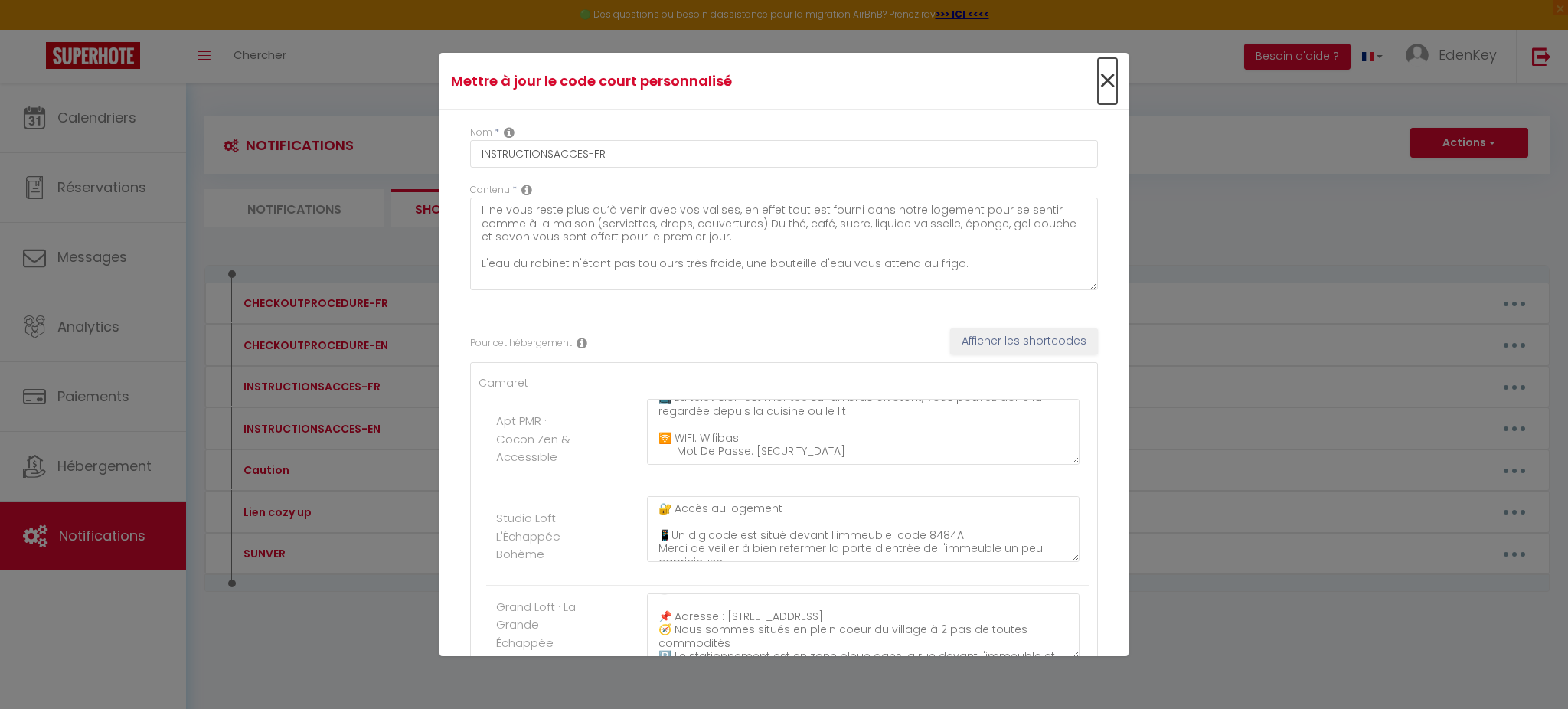
click at [1097, 80] on span "×" at bounding box center [1106, 81] width 19 height 46
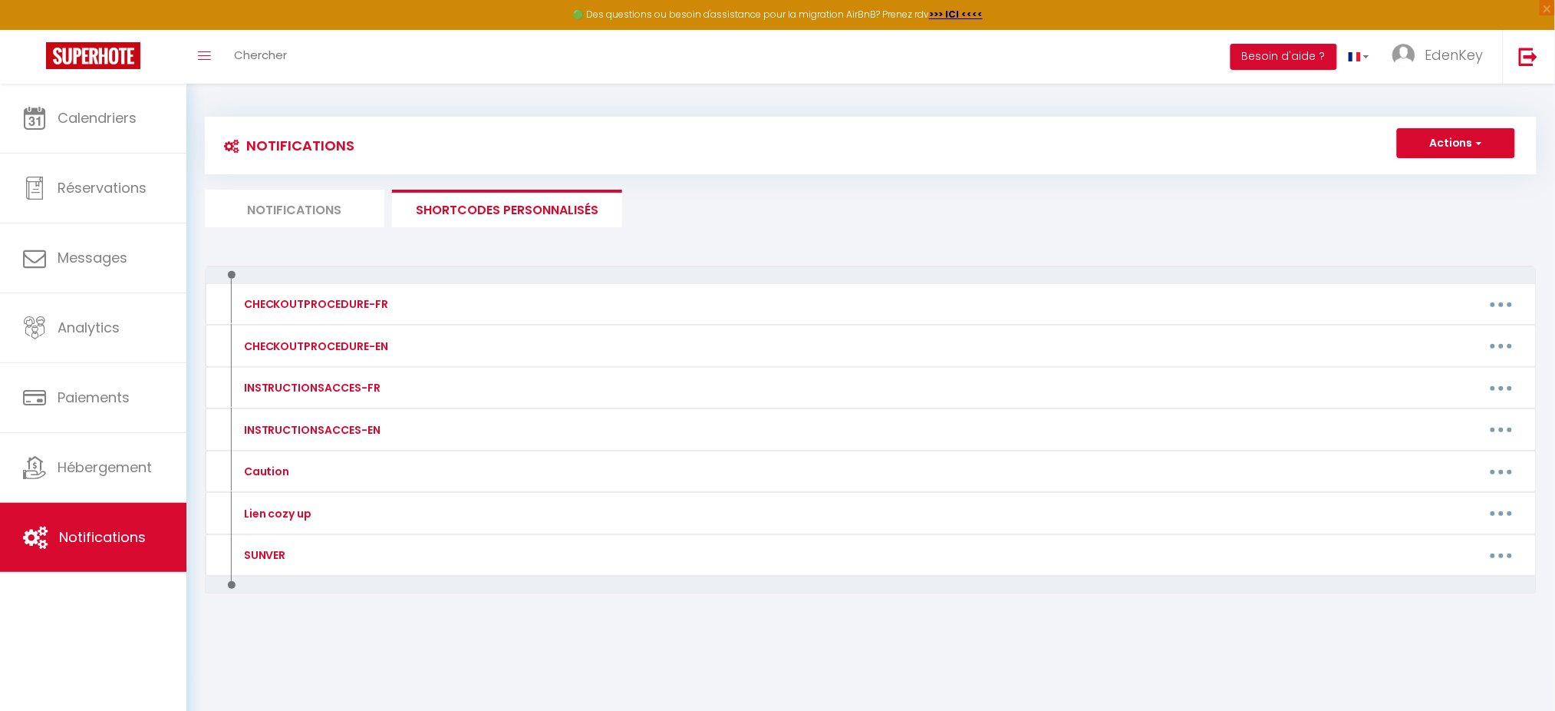
click at [329, 202] on li "Notifications" at bounding box center [295, 209] width 180 height 38
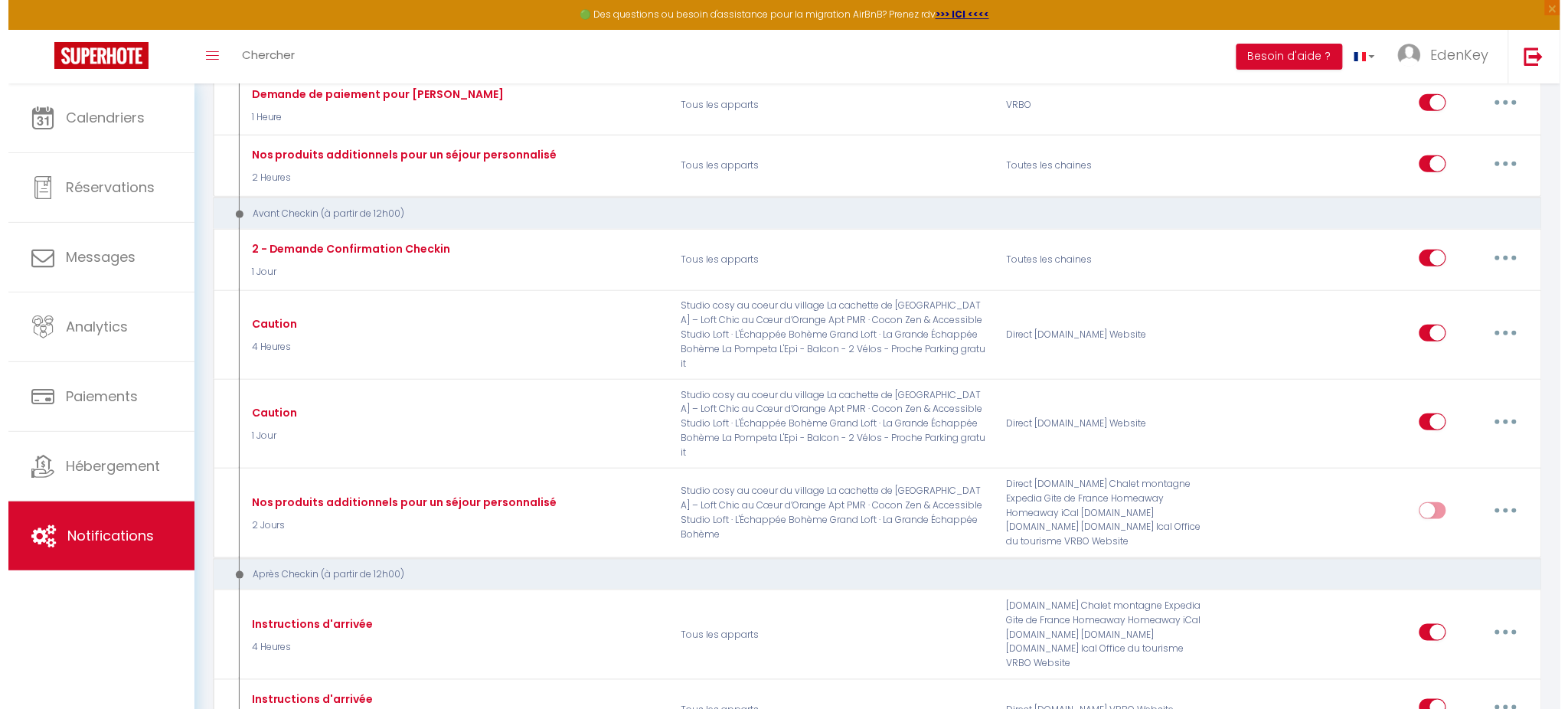
scroll to position [510, 0]
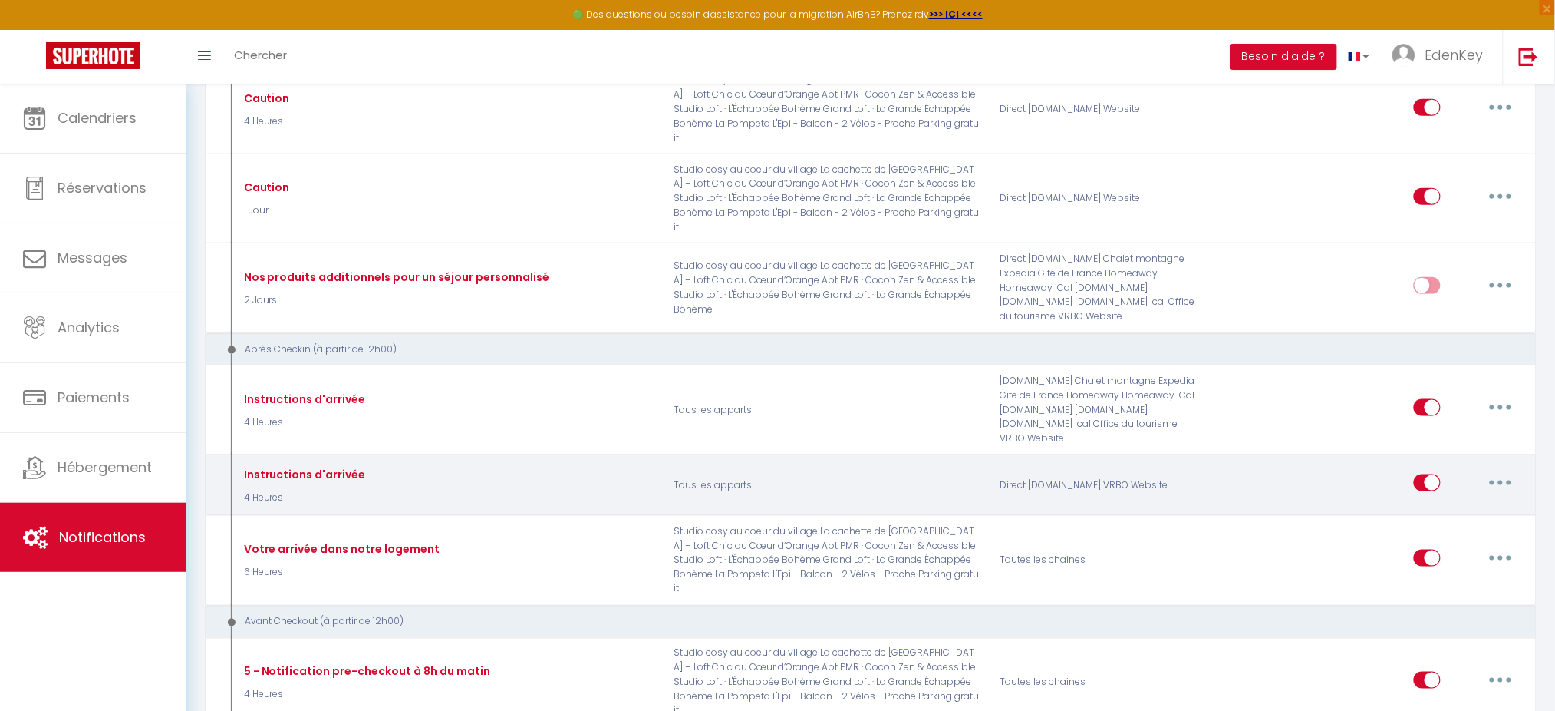
click at [1501, 470] on button "button" at bounding box center [1500, 482] width 43 height 25
click at [1463, 505] on link "Editer" at bounding box center [1461, 518] width 114 height 26
checkbox input "true"
checkbox input "false"
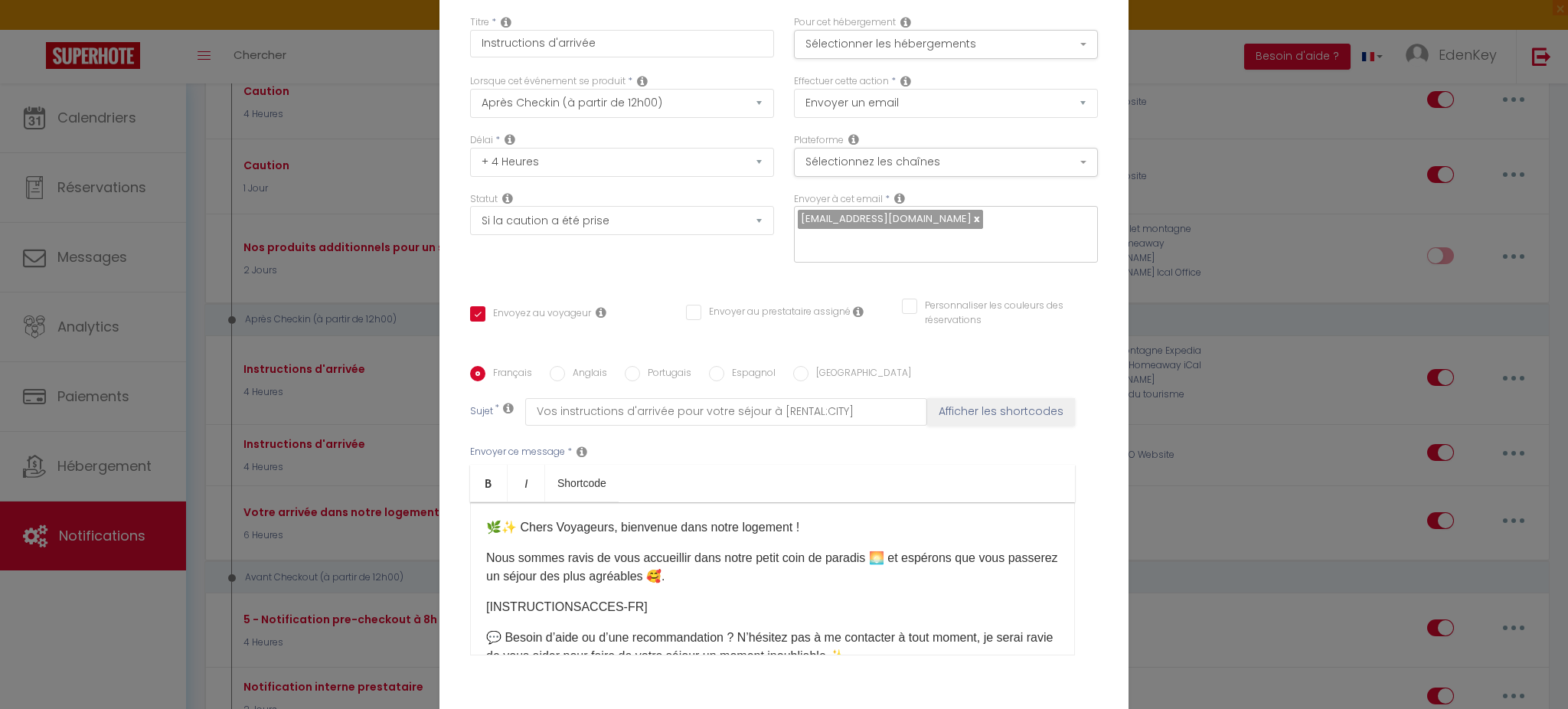
scroll to position [0, 0]
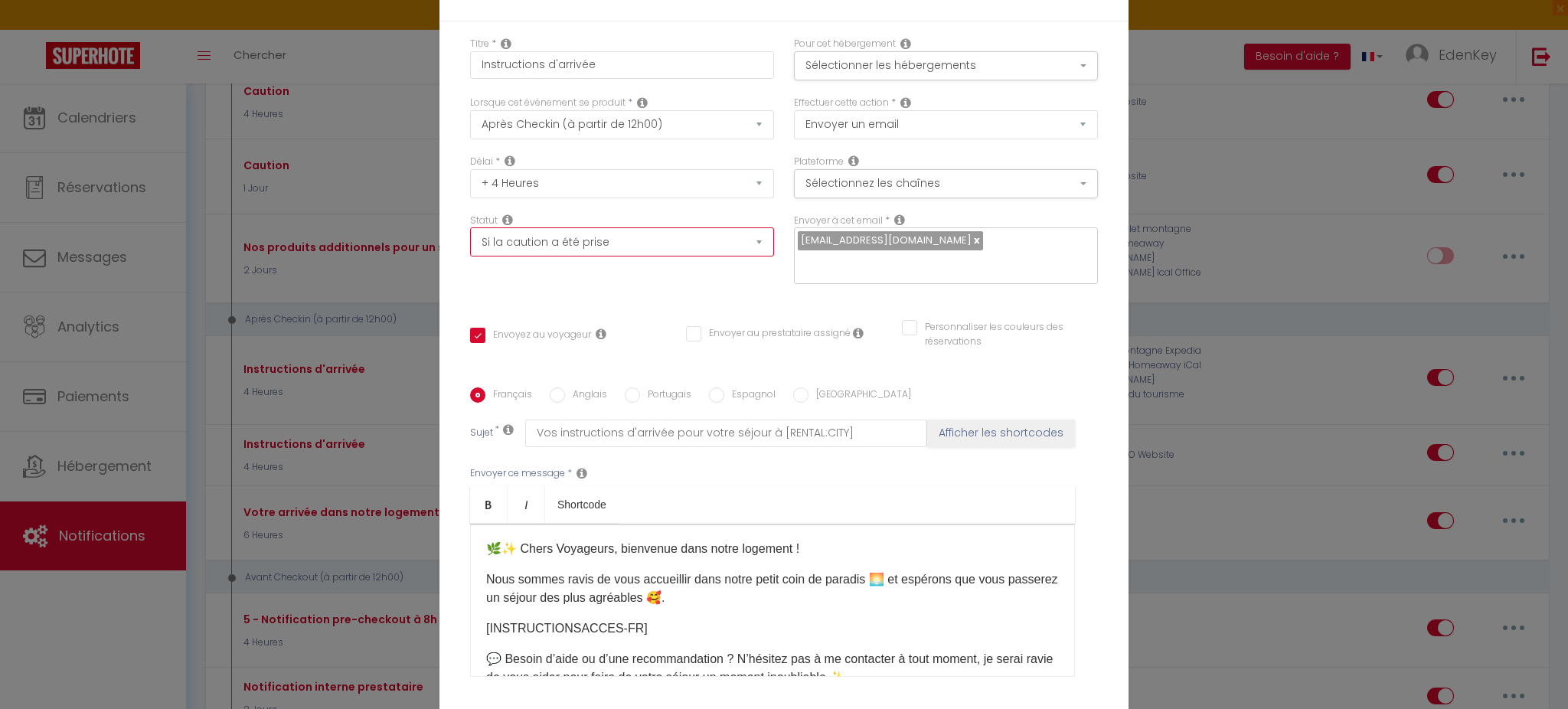
click at [728, 256] on select "Aucun Si la réservation est payée Si réservation non payée Si la caution a été …" at bounding box center [621, 241] width 304 height 29
click at [726, 256] on select "Aucun Si la réservation est payée Si réservation non payée Si la caution a été …" at bounding box center [621, 241] width 304 height 29
click at [953, 134] on select "Envoyer un email Envoyer un SMS Envoyer une notification push" at bounding box center [946, 124] width 304 height 29
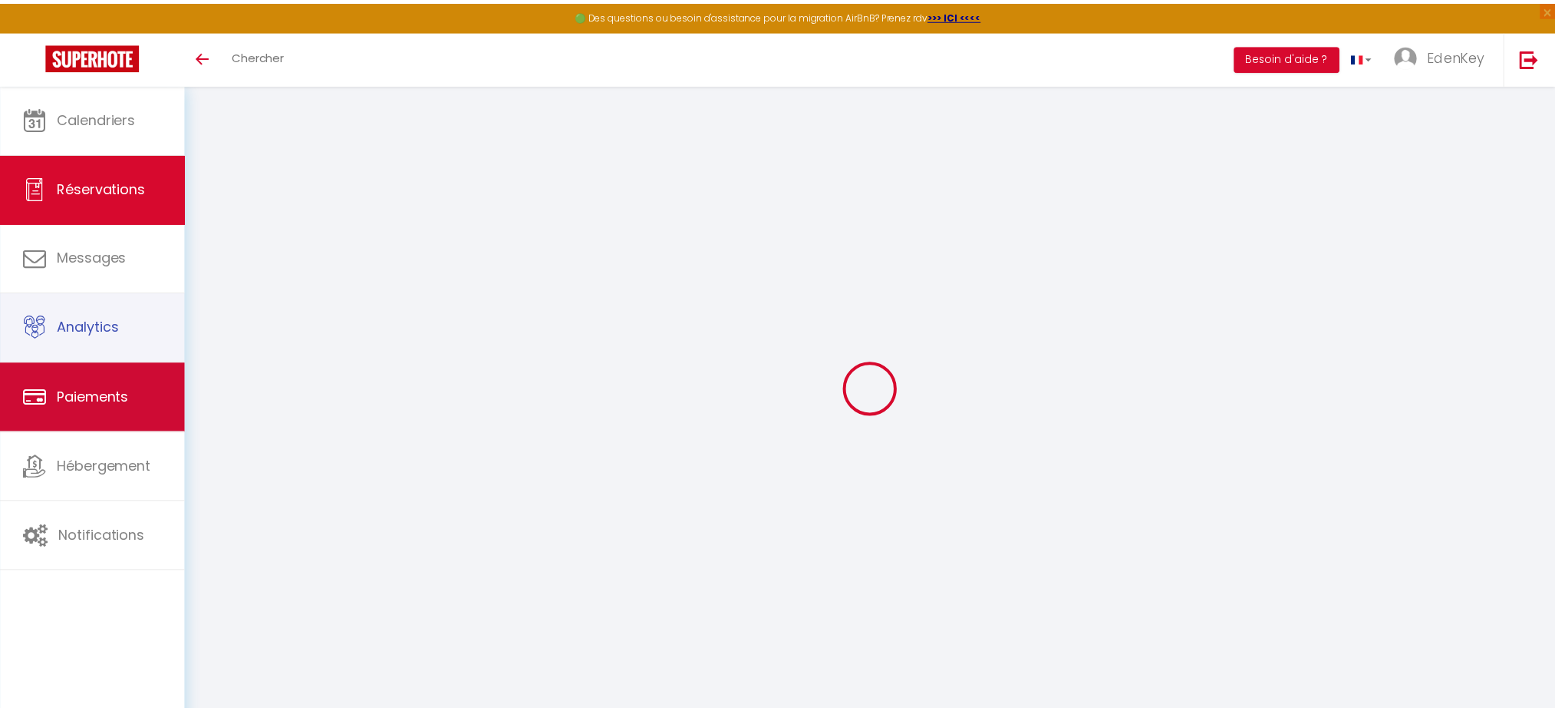
scroll to position [83, 0]
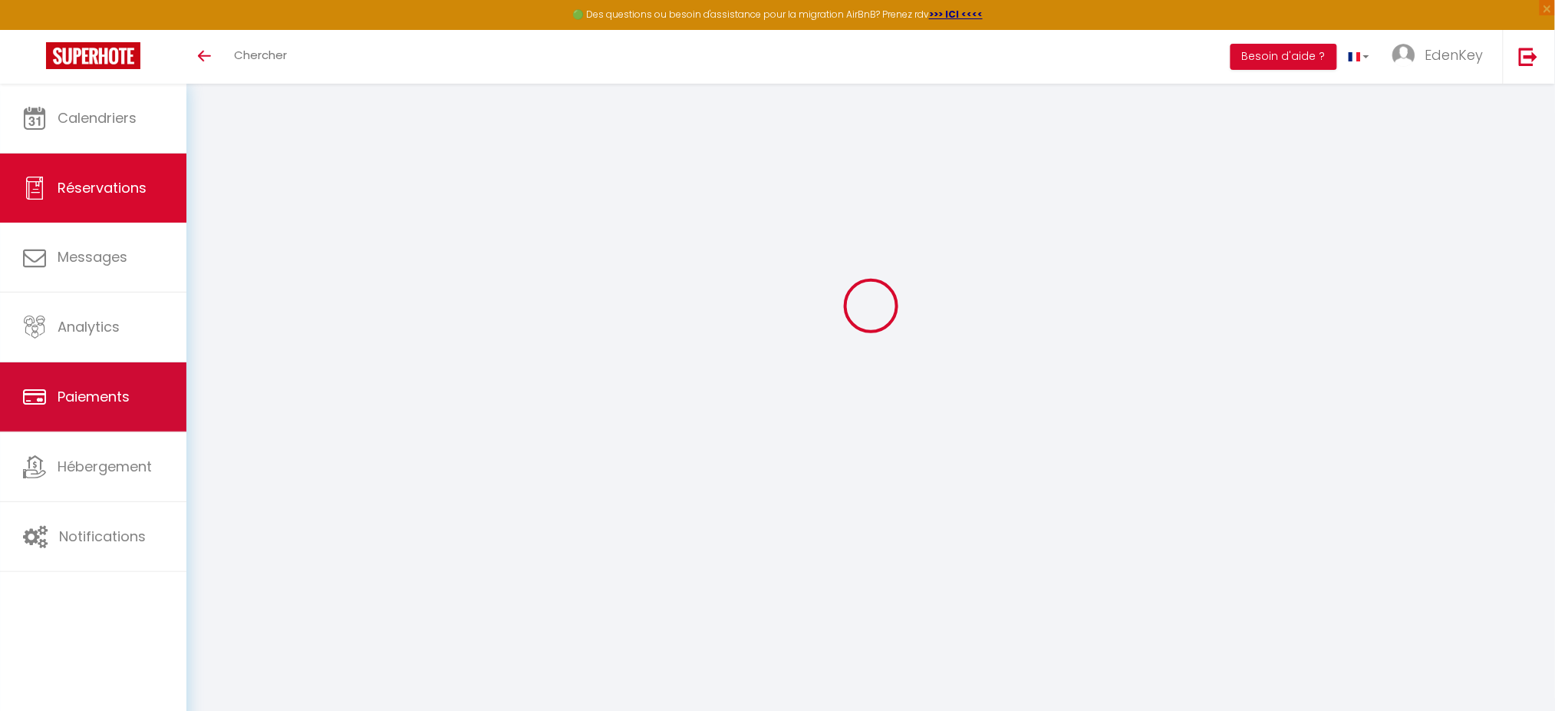
click at [68, 414] on link "Paiements" at bounding box center [93, 396] width 186 height 69
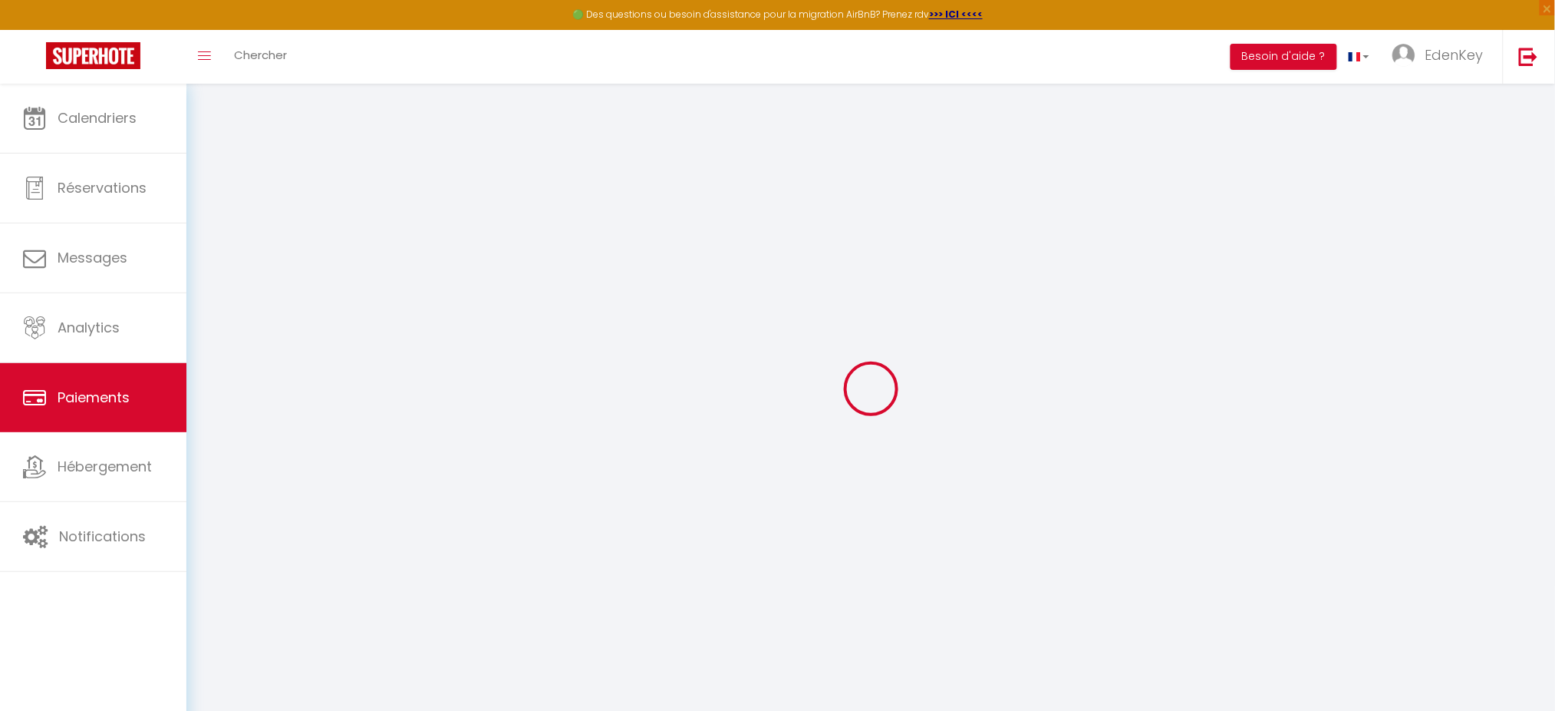
select select "2"
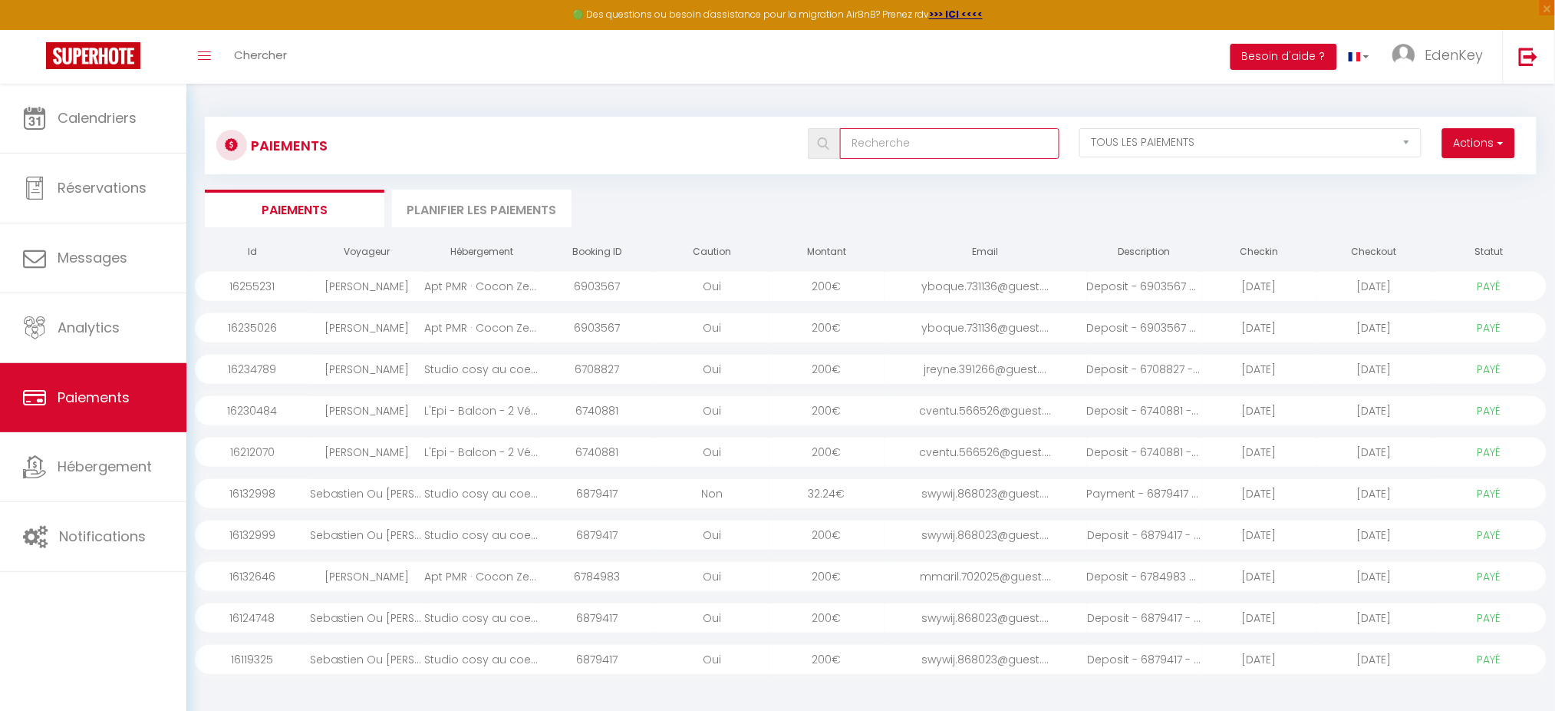
click at [892, 140] on input "text" at bounding box center [949, 143] width 219 height 31
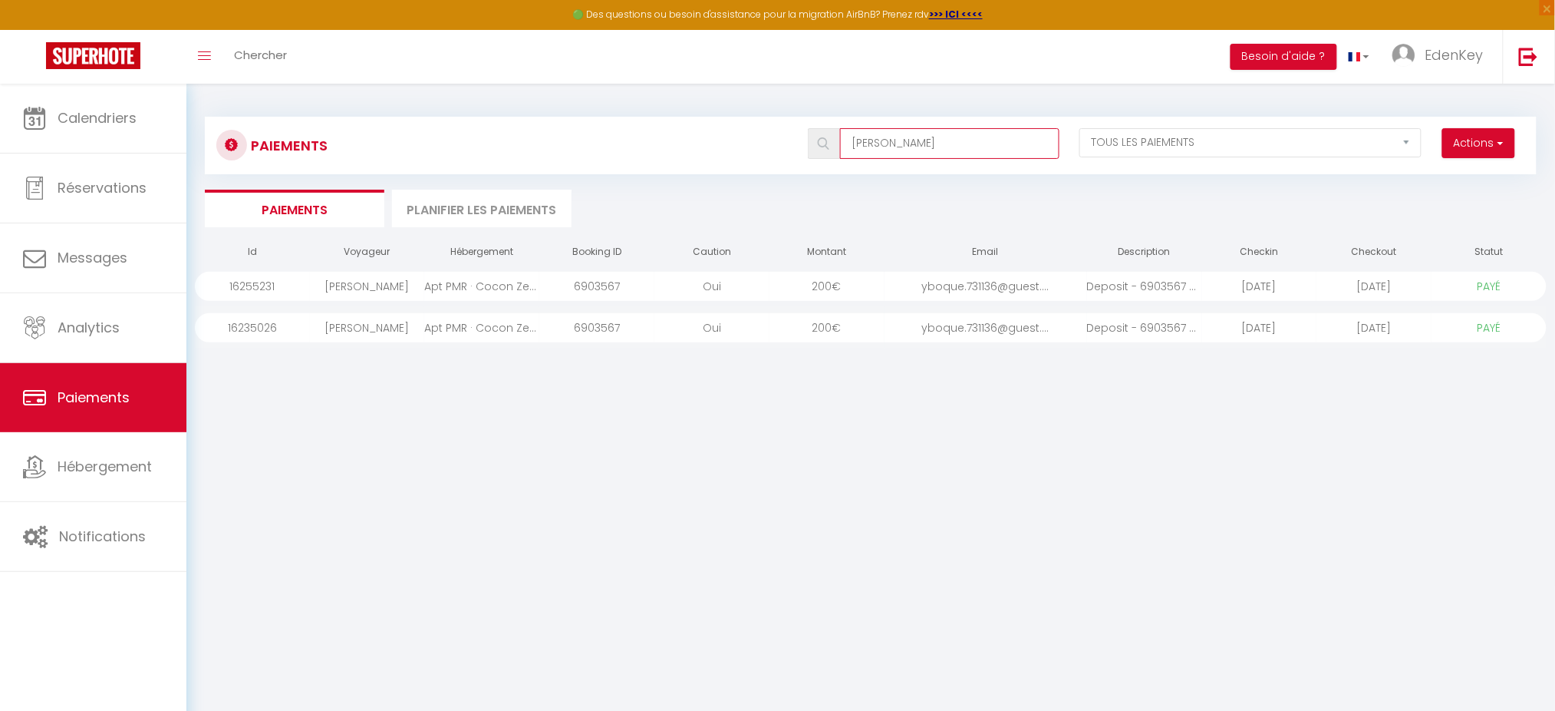
type input "[PERSON_NAME]"
click at [892, 333] on div "yboque.731136@guest...." at bounding box center [986, 327] width 203 height 29
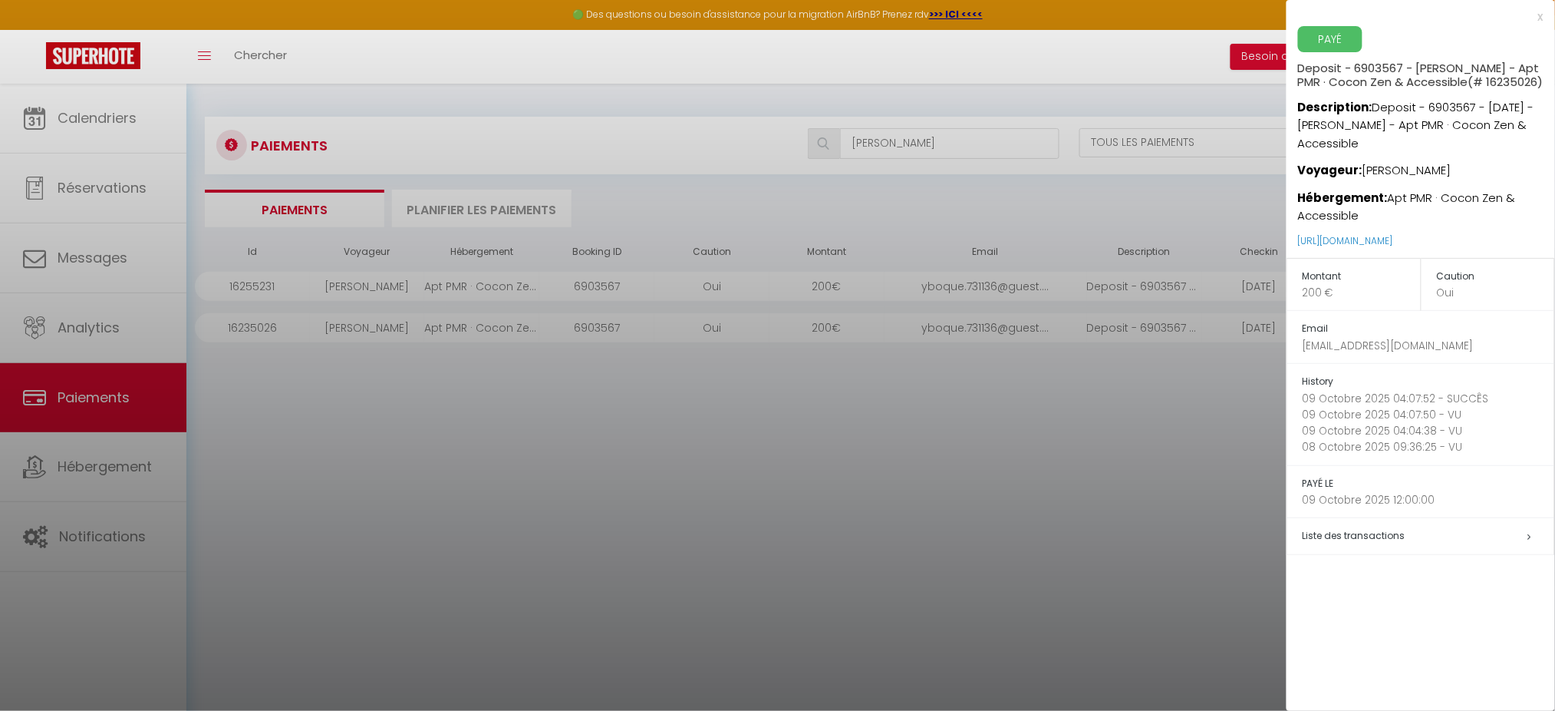
click at [889, 285] on div at bounding box center [777, 355] width 1555 height 711
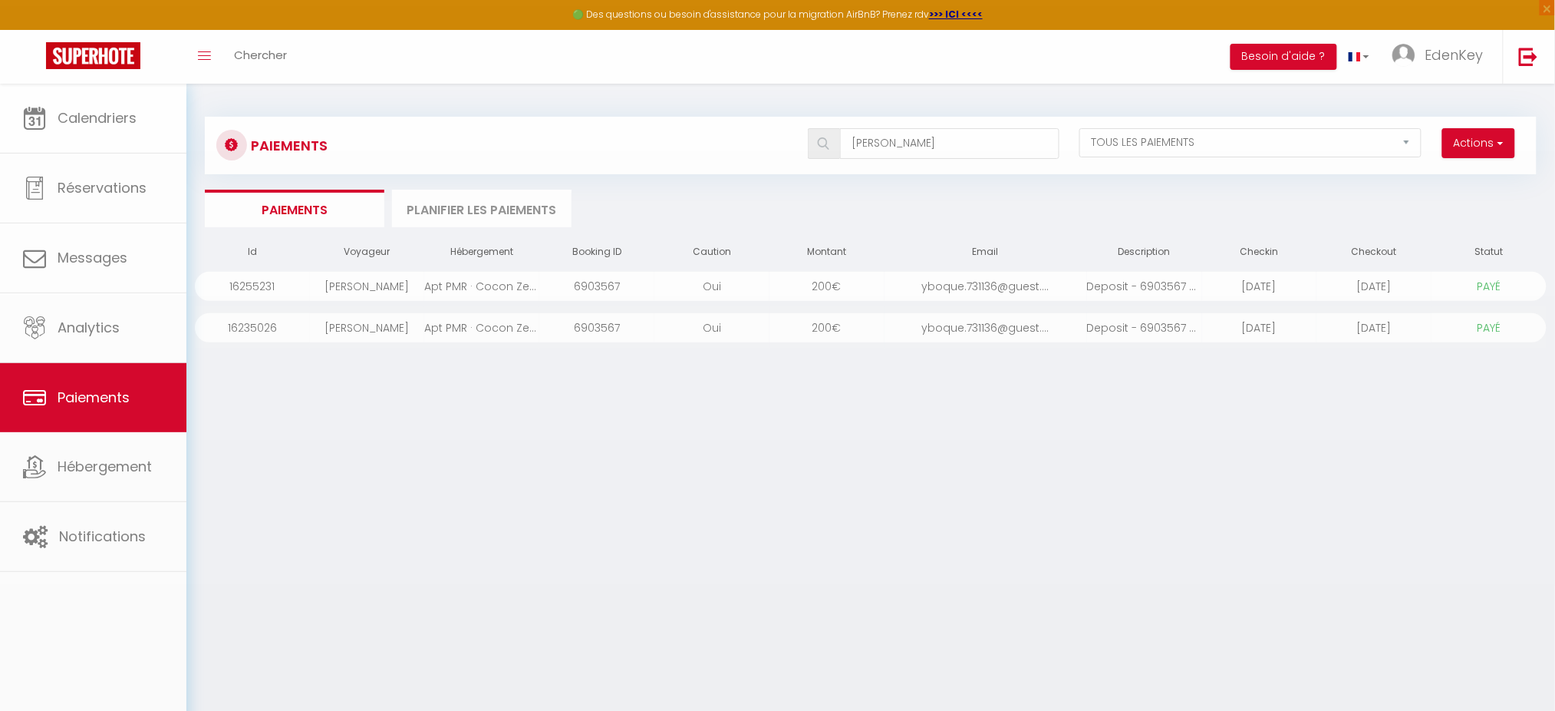
click at [889, 285] on body "🟢 Des questions ou besoin d'assistance pour la migration AirBnB? Prenez rdv >>>…" at bounding box center [777, 439] width 1555 height 711
click at [888, 282] on div "yboque.731136@guest...." at bounding box center [986, 286] width 203 height 29
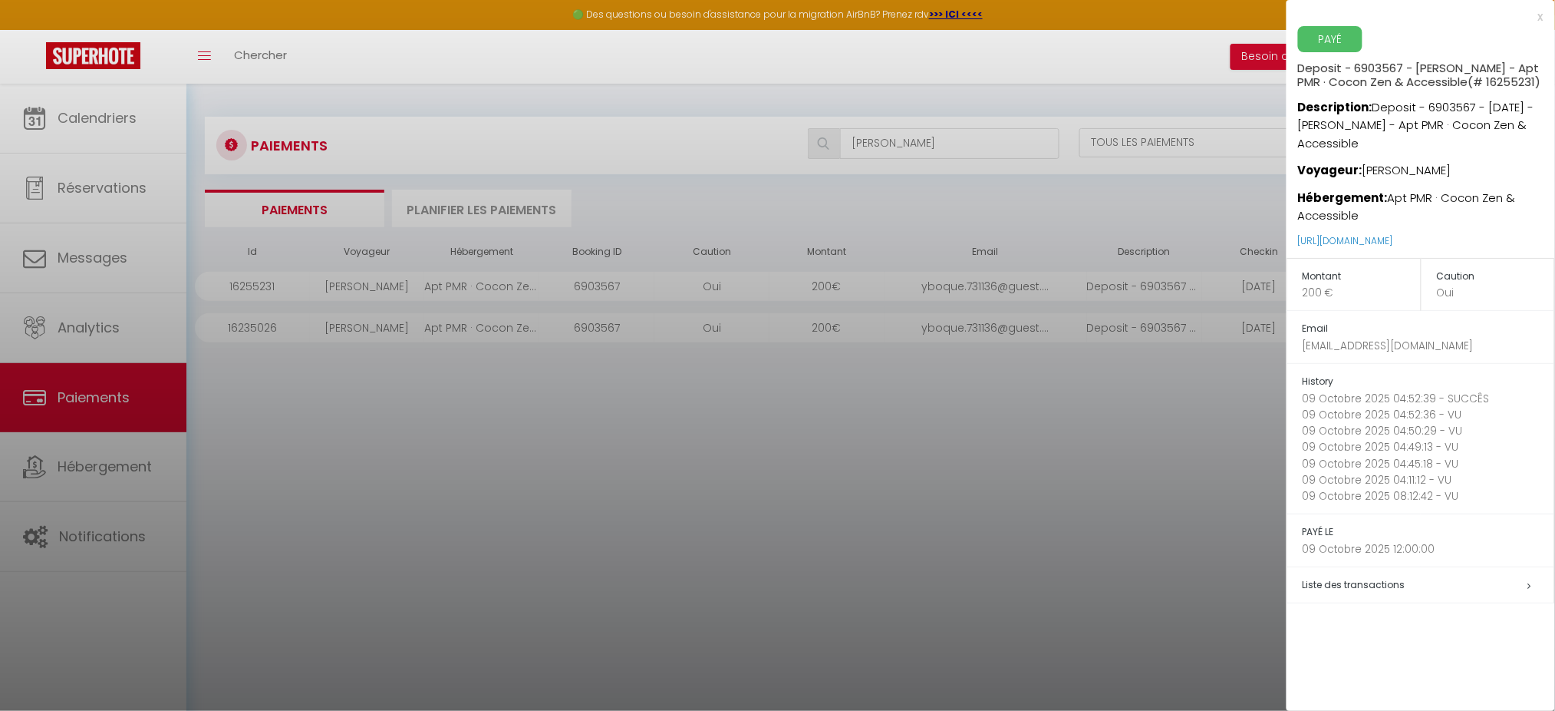
click at [886, 331] on div at bounding box center [777, 355] width 1555 height 711
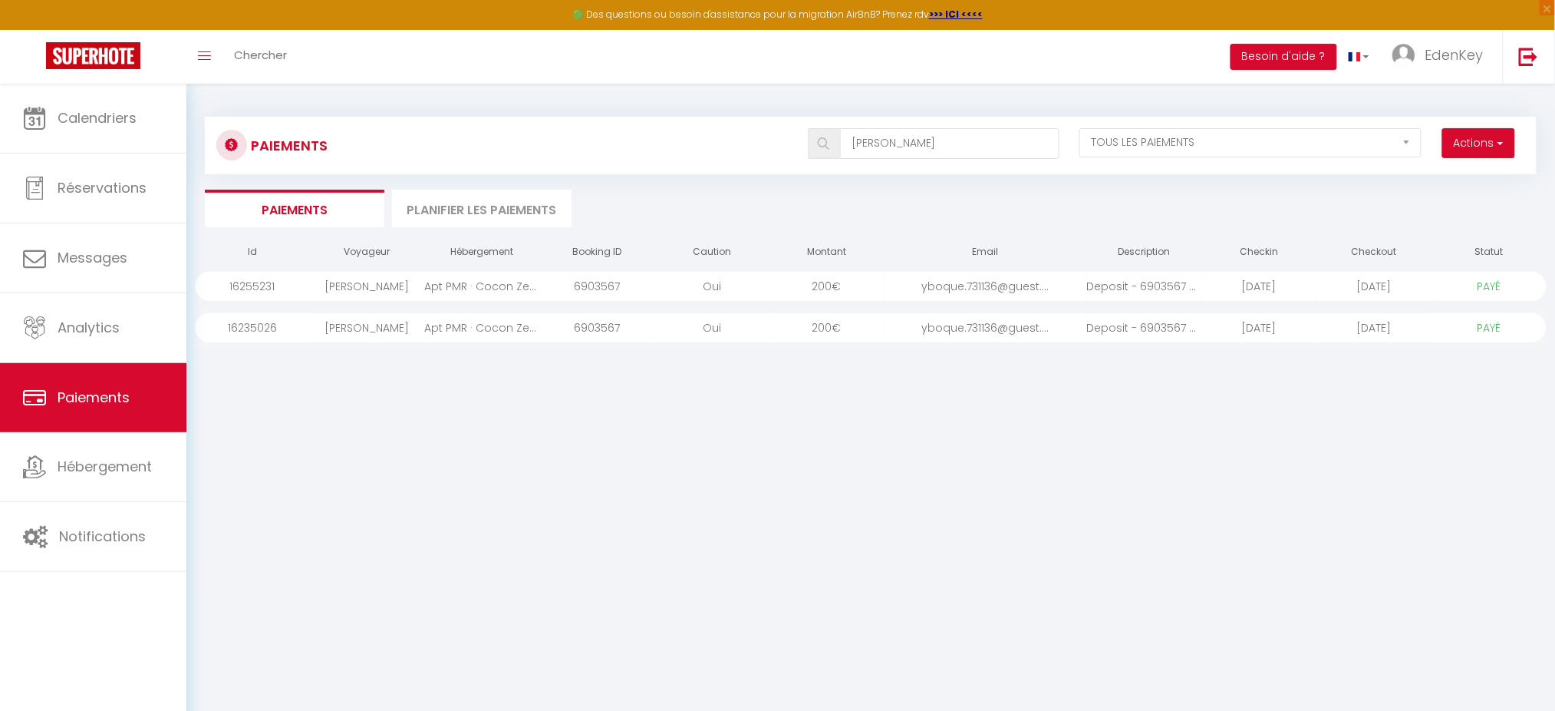
click at [886, 331] on div "yboque.731136@guest...." at bounding box center [986, 327] width 203 height 29
